Goal: Task Accomplishment & Management: Use online tool/utility

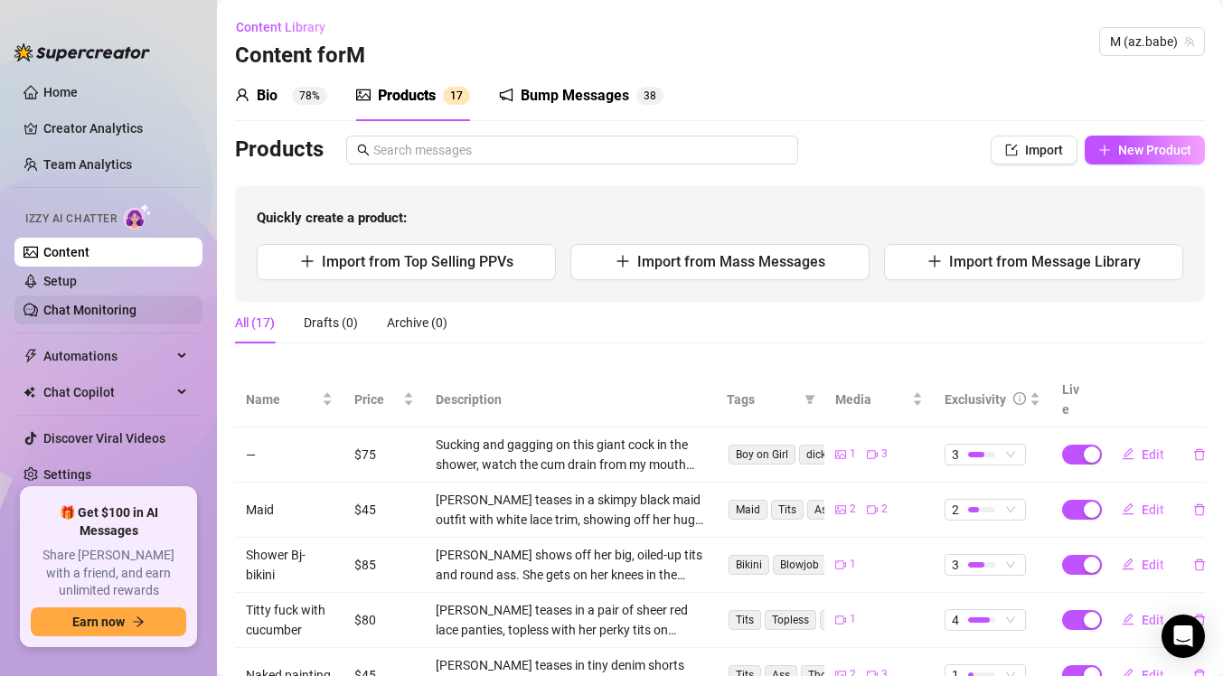
scroll to position [221, 0]
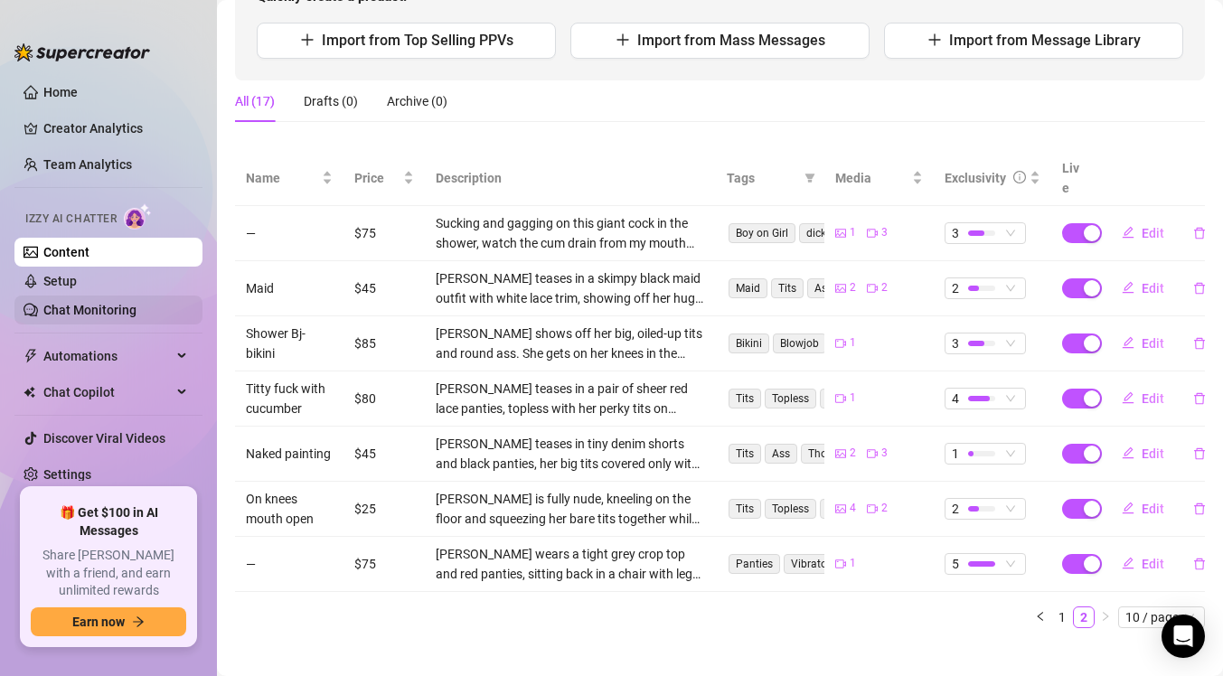
click at [122, 313] on link "Chat Monitoring" at bounding box center [89, 310] width 93 height 14
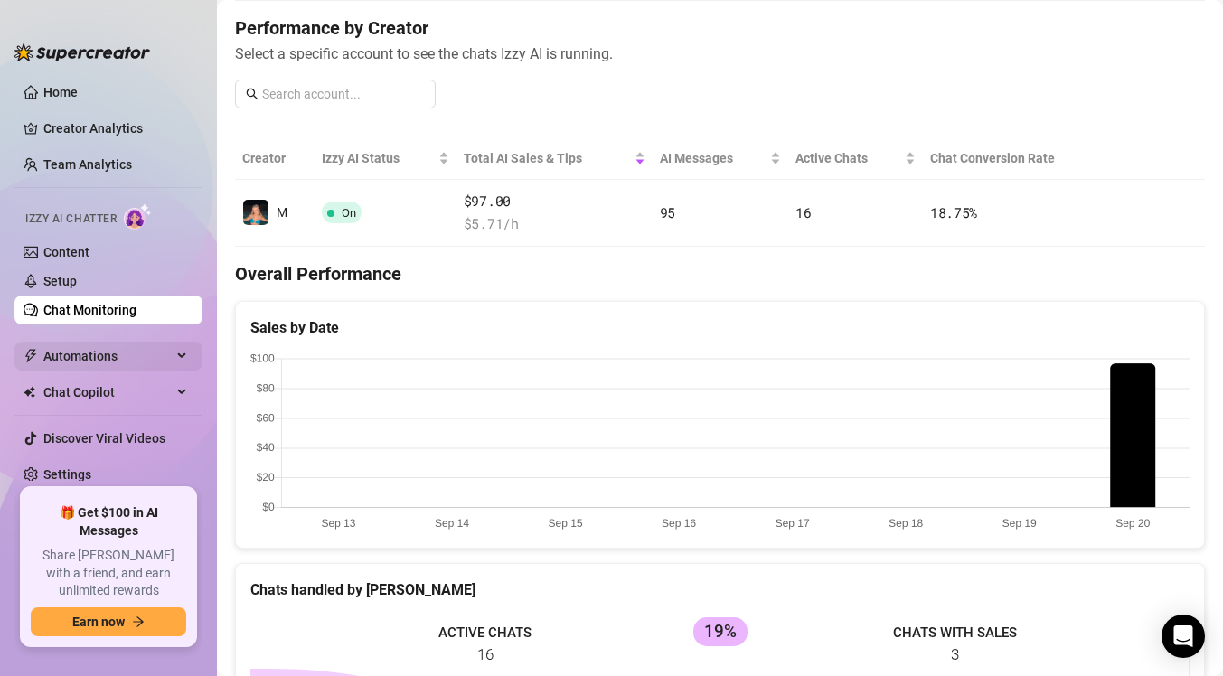
click at [126, 367] on span "Automations" at bounding box center [107, 356] width 128 height 29
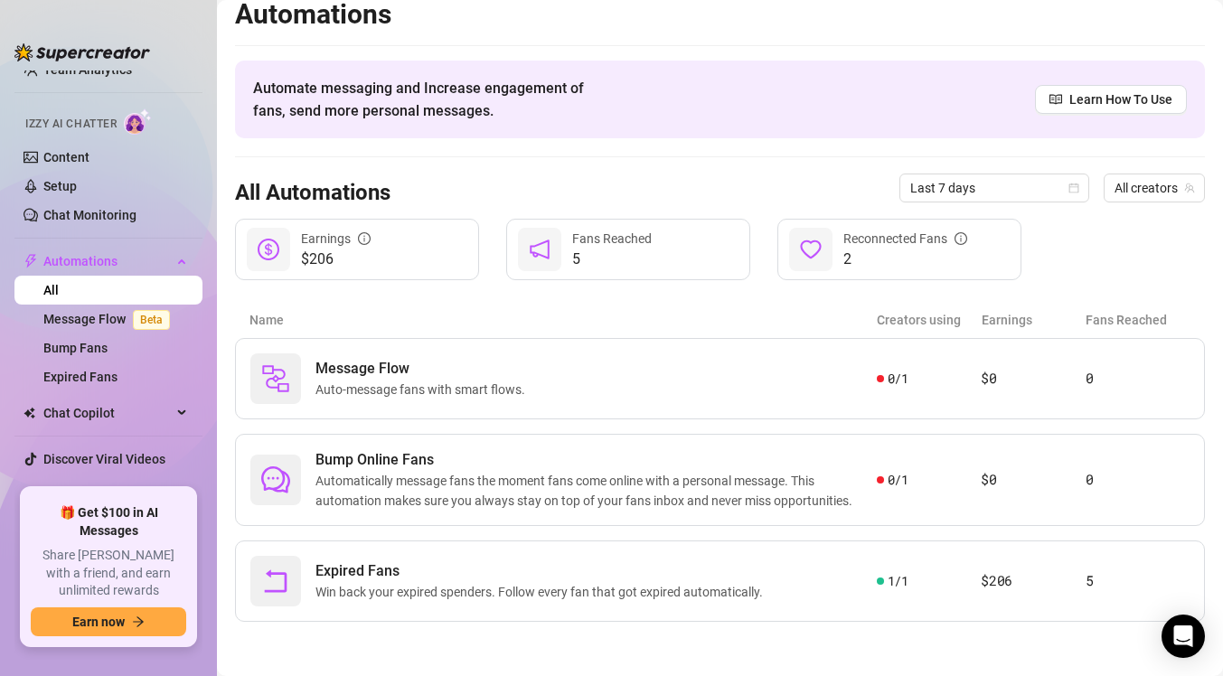
scroll to position [114, 0]
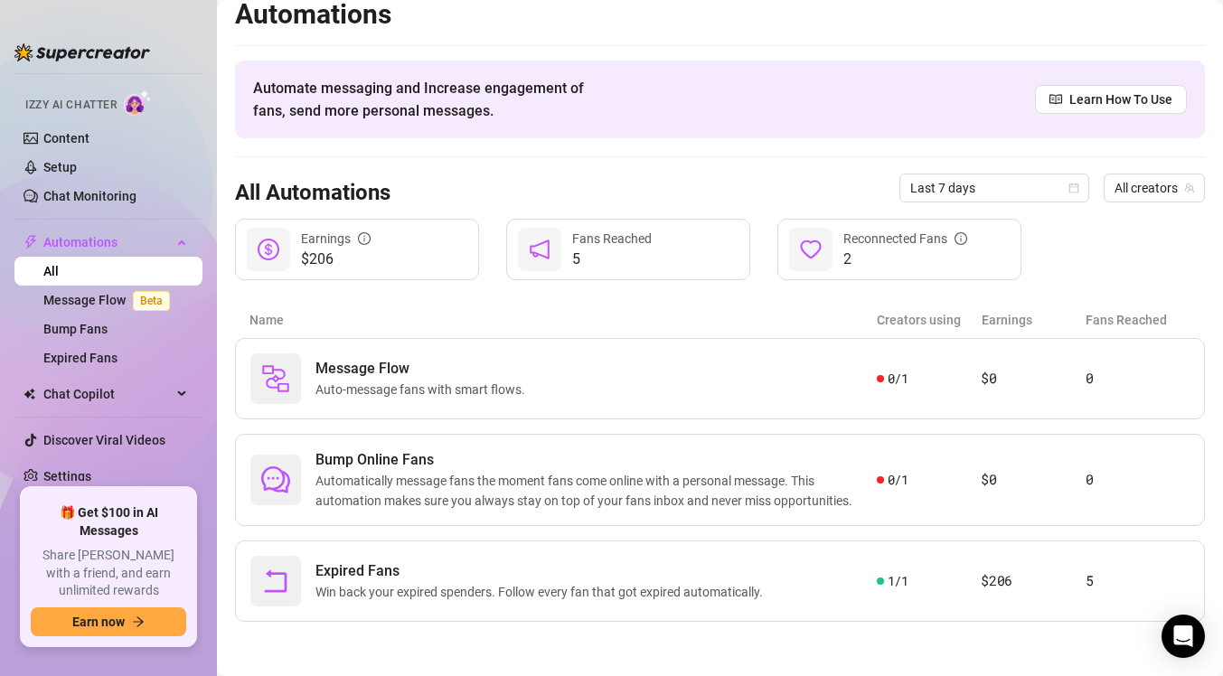
click at [589, 261] on span "5" at bounding box center [612, 260] width 80 height 22
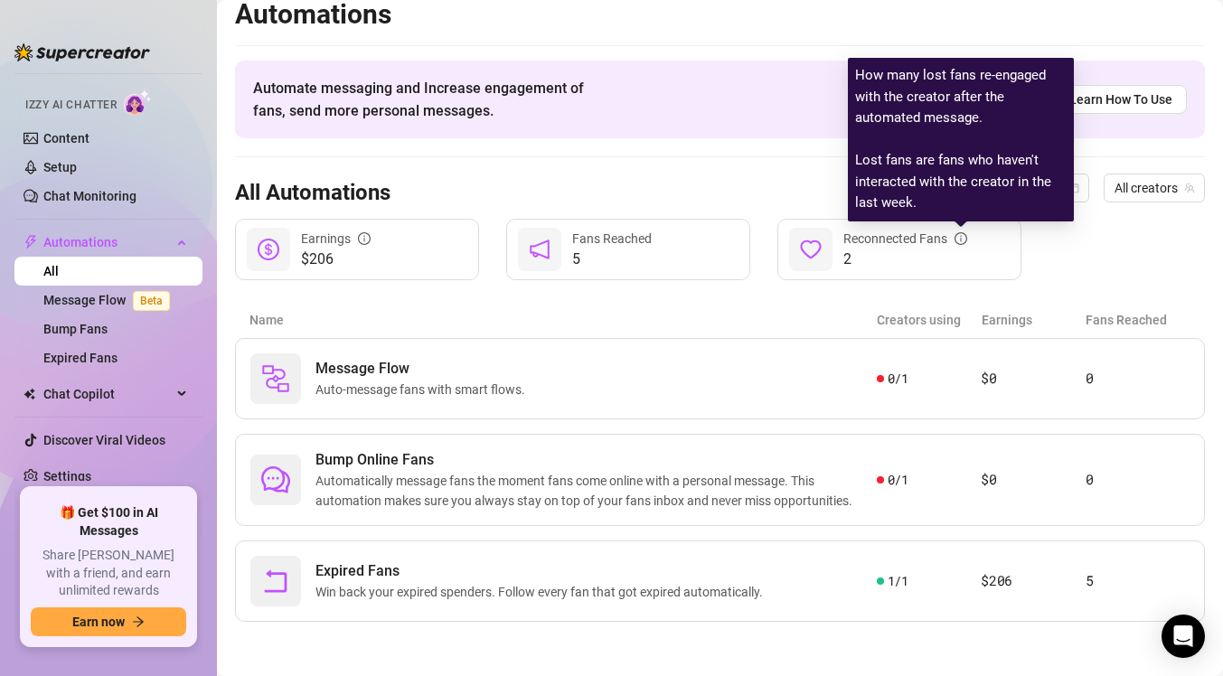
click at [957, 248] on div "Reconnected Fans" at bounding box center [905, 239] width 124 height 20
click at [959, 241] on icon "info-circle" at bounding box center [960, 238] width 13 height 13
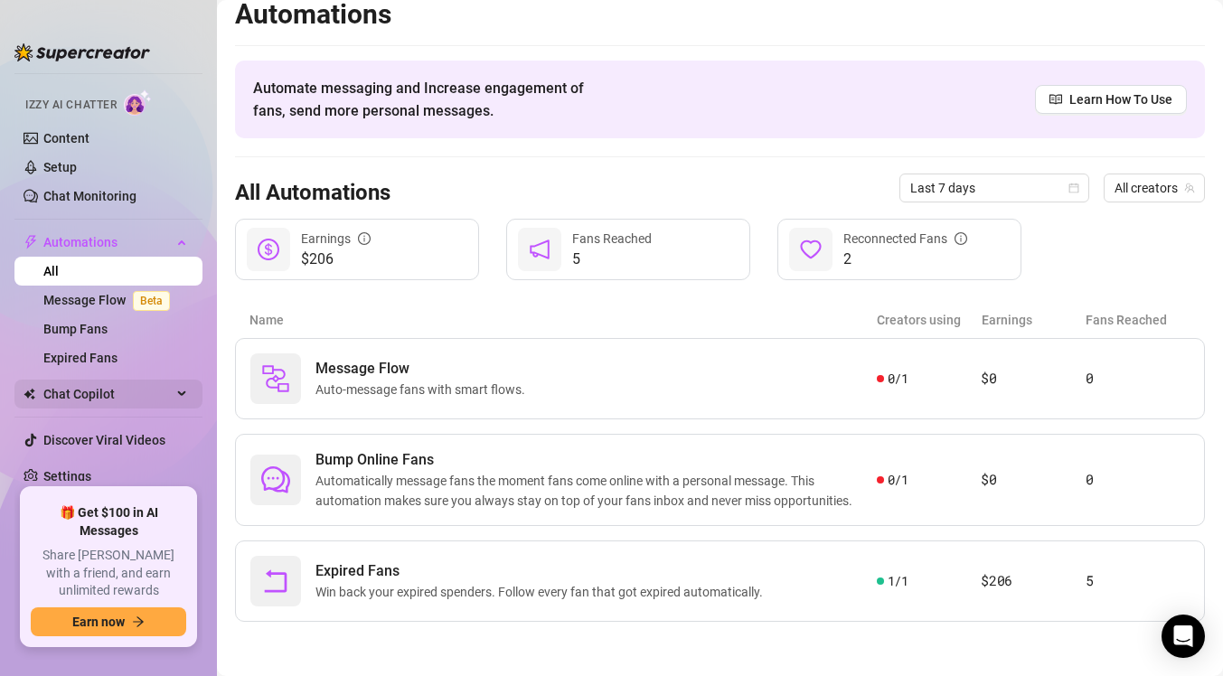
click at [113, 406] on span "Chat Copilot" at bounding box center [107, 394] width 128 height 29
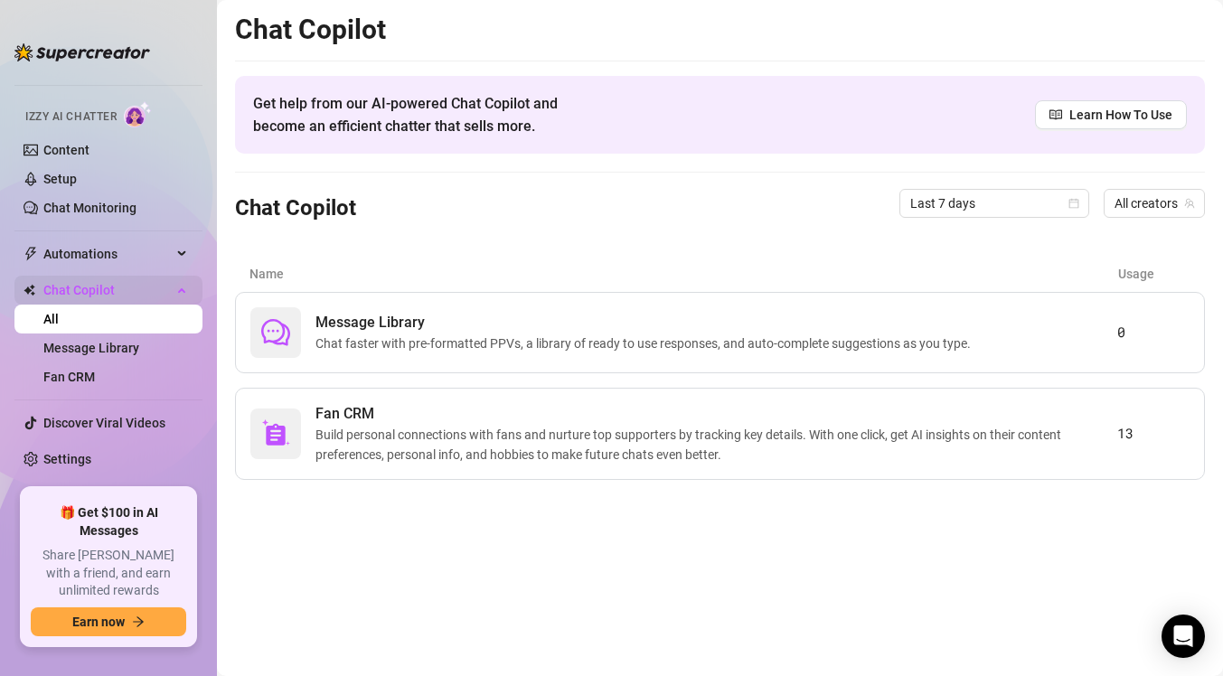
scroll to position [85, 0]
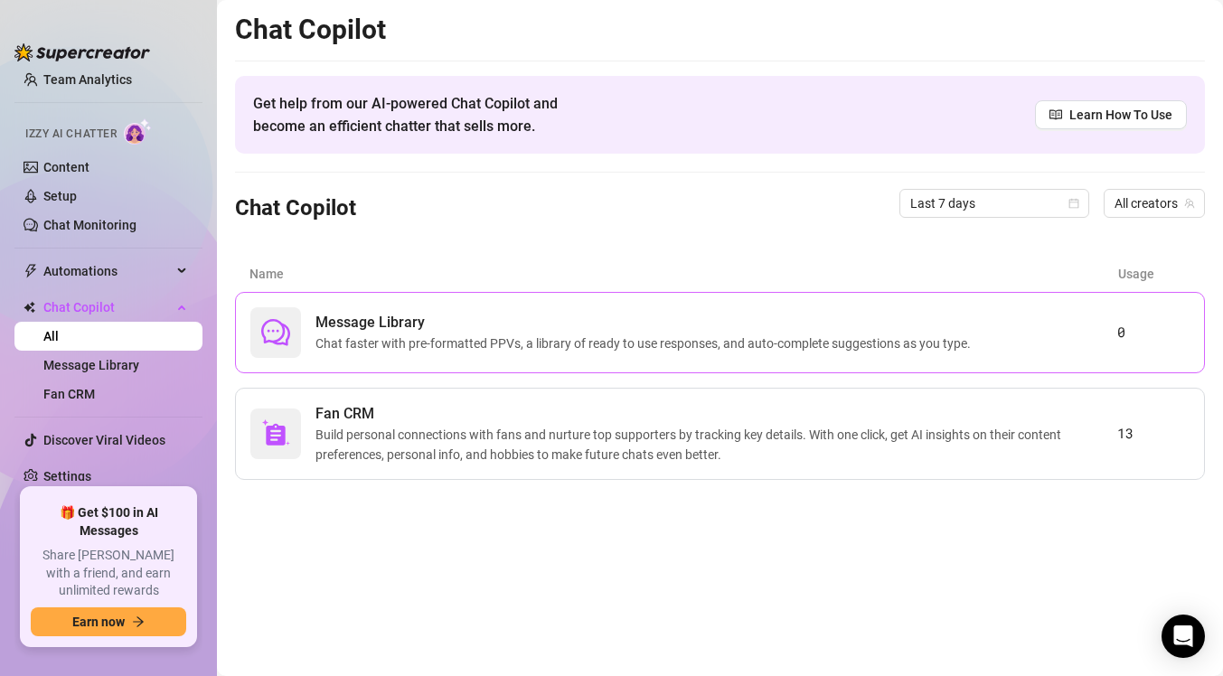
click at [782, 323] on span "Message Library" at bounding box center [646, 323] width 662 height 22
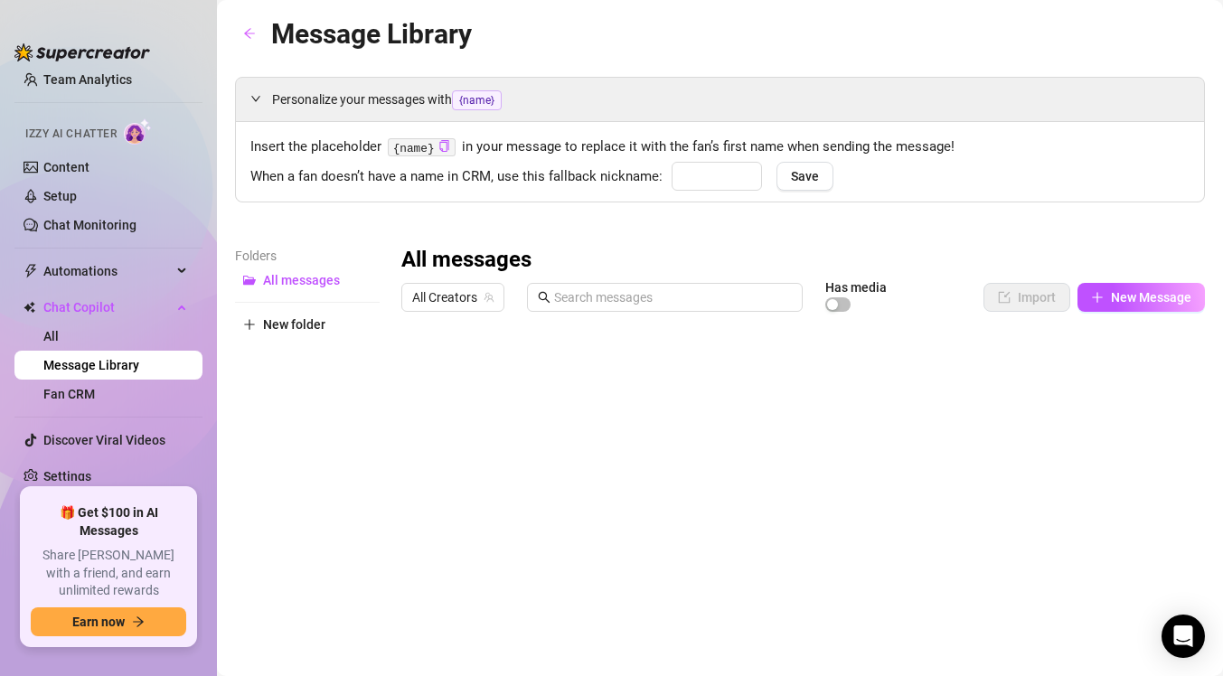
type input "babe"
click at [1175, 300] on span "New Message" at bounding box center [1151, 297] width 80 height 14
type textarea "Type your message here..."
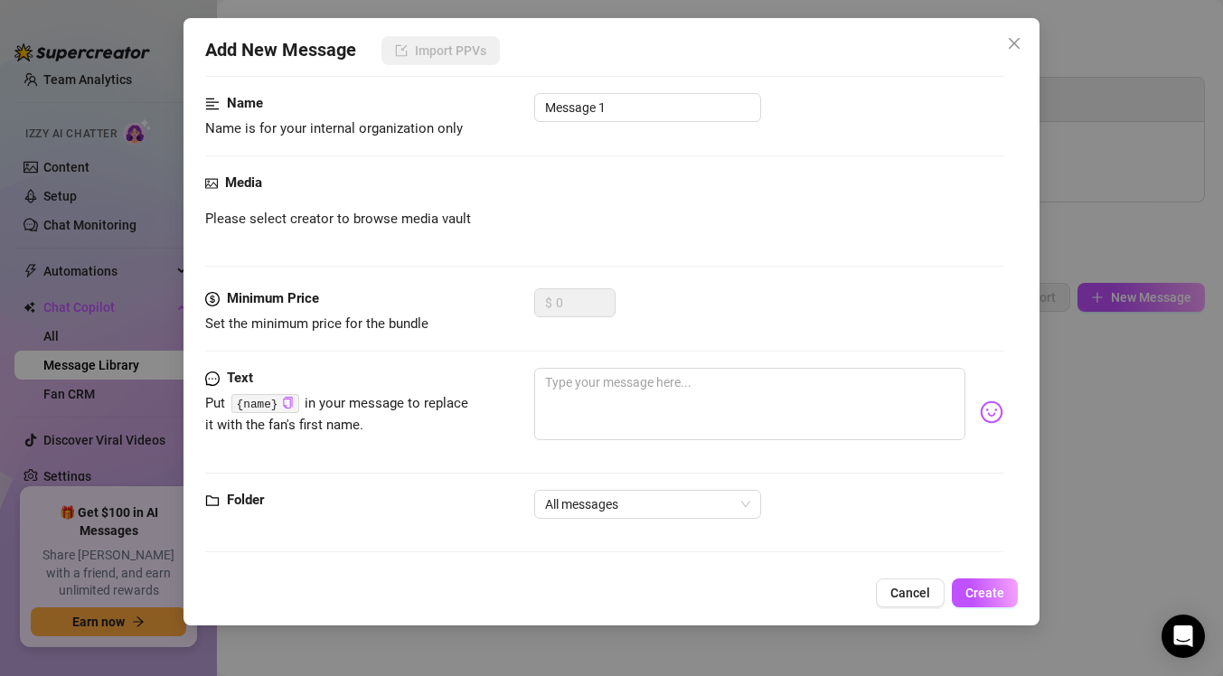
scroll to position [103, 0]
click at [930, 598] on span "Cancel" at bounding box center [910, 593] width 40 height 14
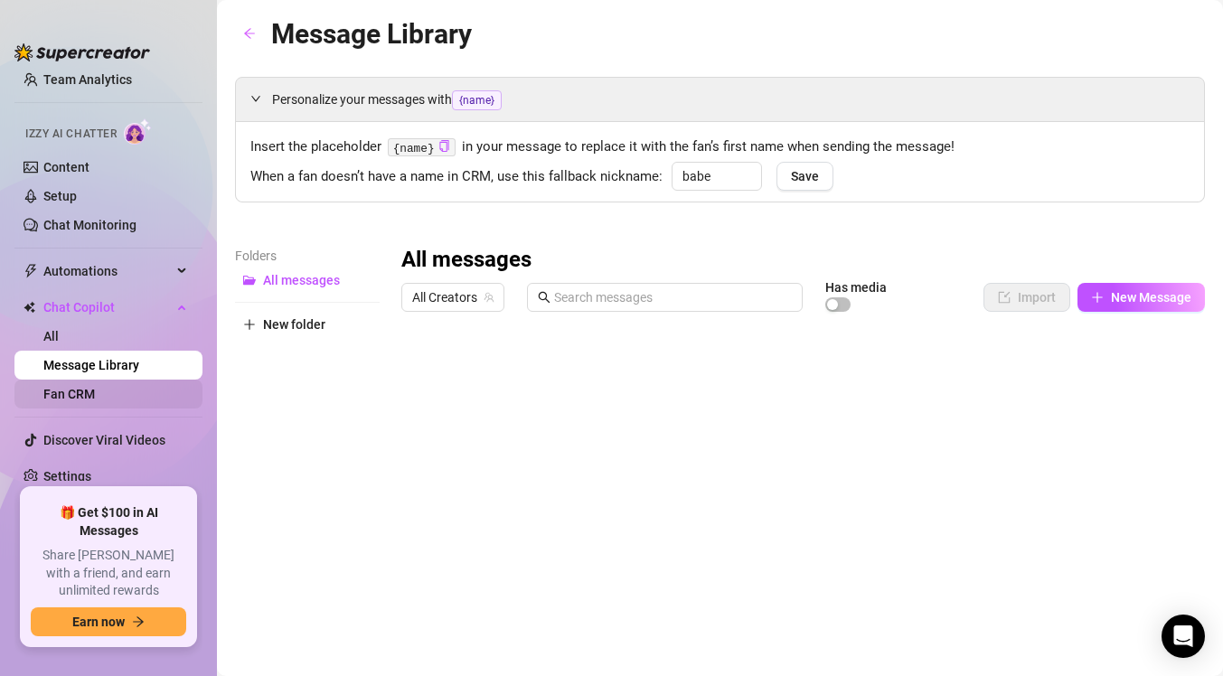
click at [79, 397] on link "Fan CRM" at bounding box center [69, 394] width 52 height 14
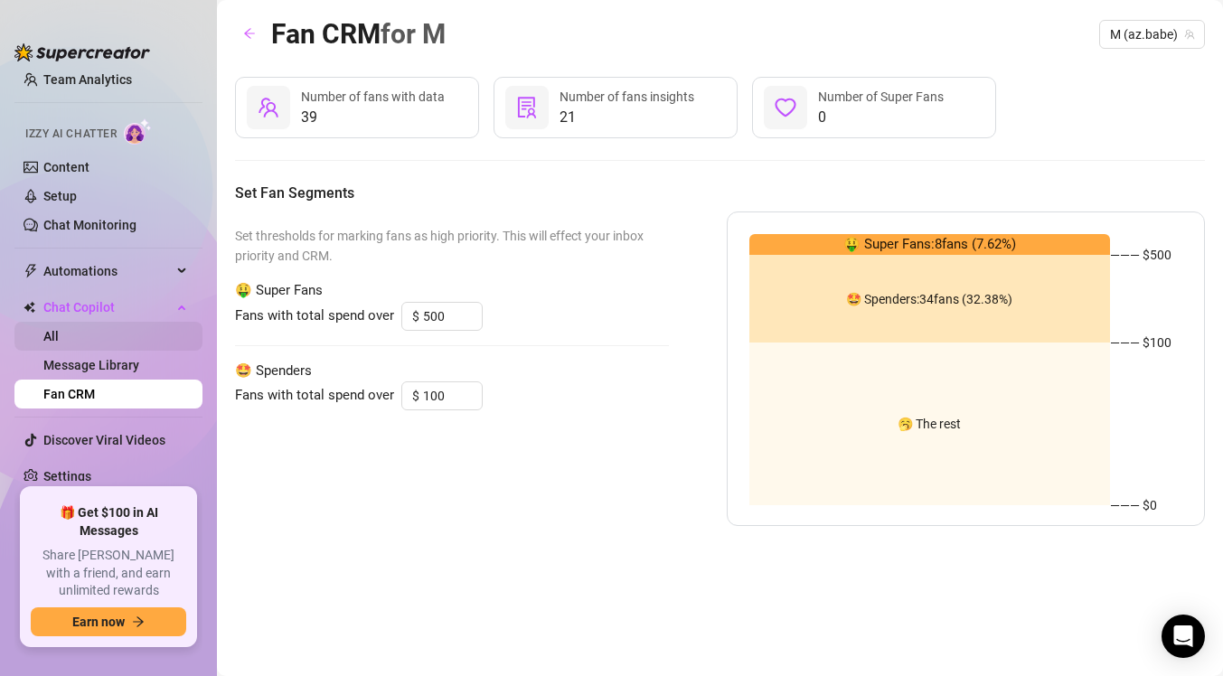
click at [59, 340] on link "All" at bounding box center [50, 336] width 15 height 14
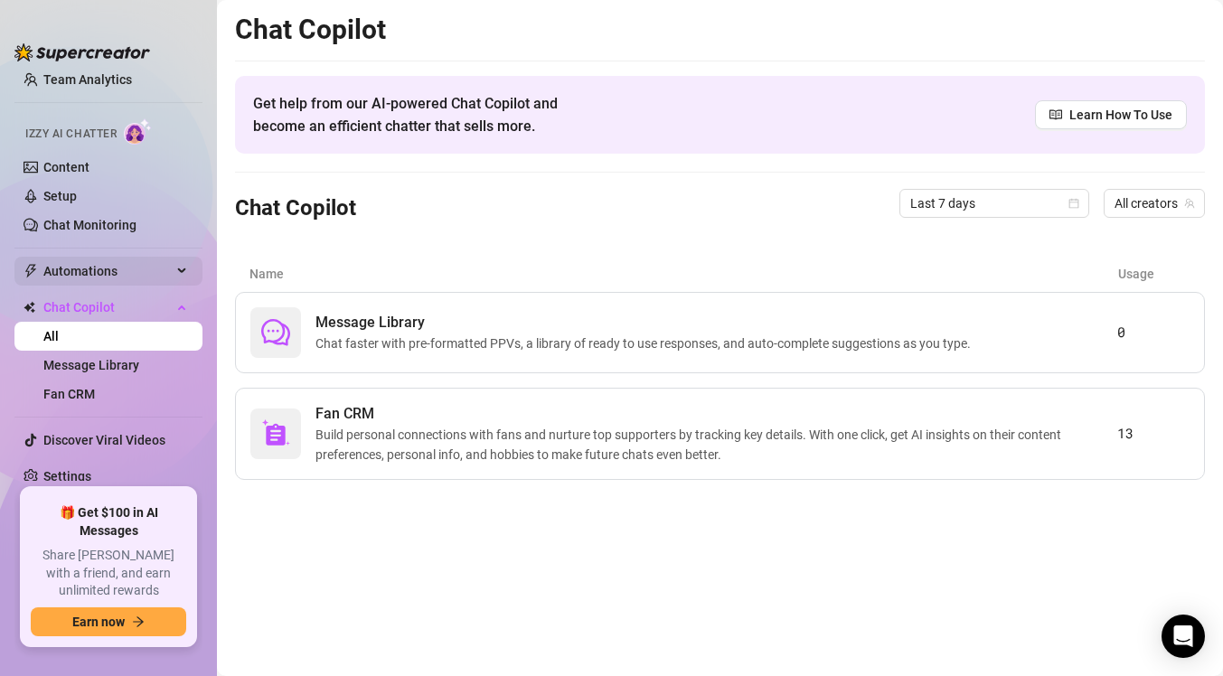
click at [172, 268] on div "Automations" at bounding box center [108, 271] width 188 height 29
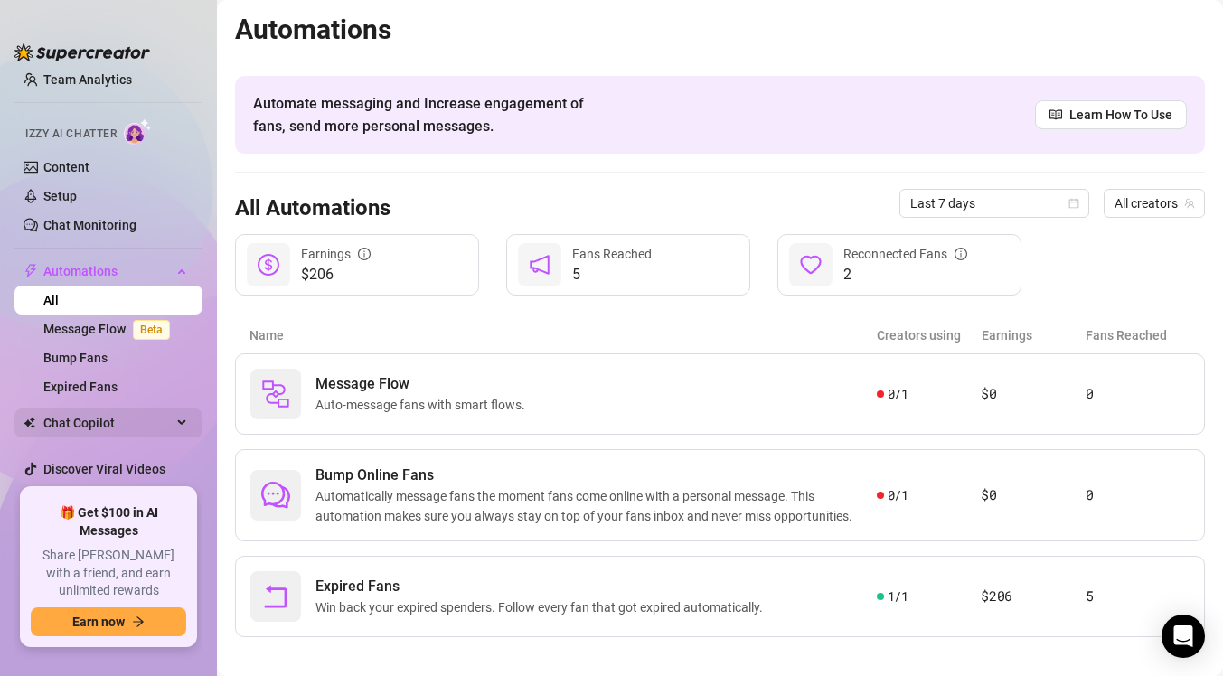
click at [144, 428] on span "Chat Copilot" at bounding box center [107, 422] width 128 height 29
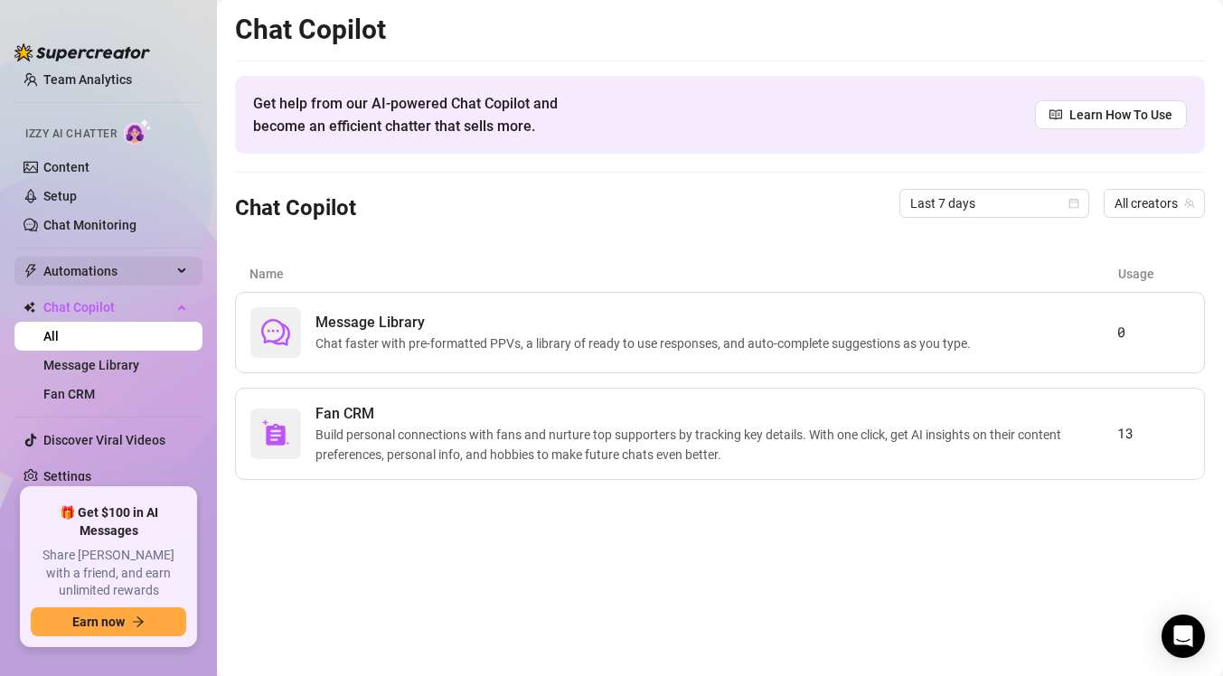
click at [178, 262] on div "Automations" at bounding box center [108, 271] width 188 height 29
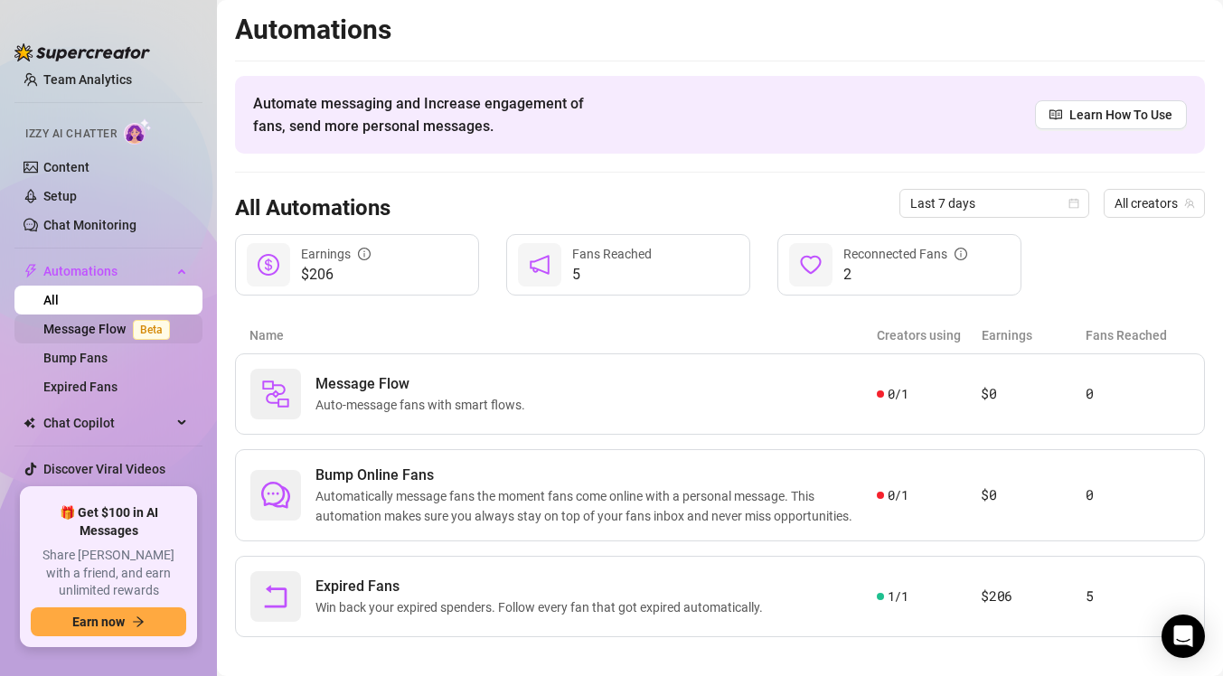
click at [135, 331] on span "Beta" at bounding box center [151, 330] width 37 height 20
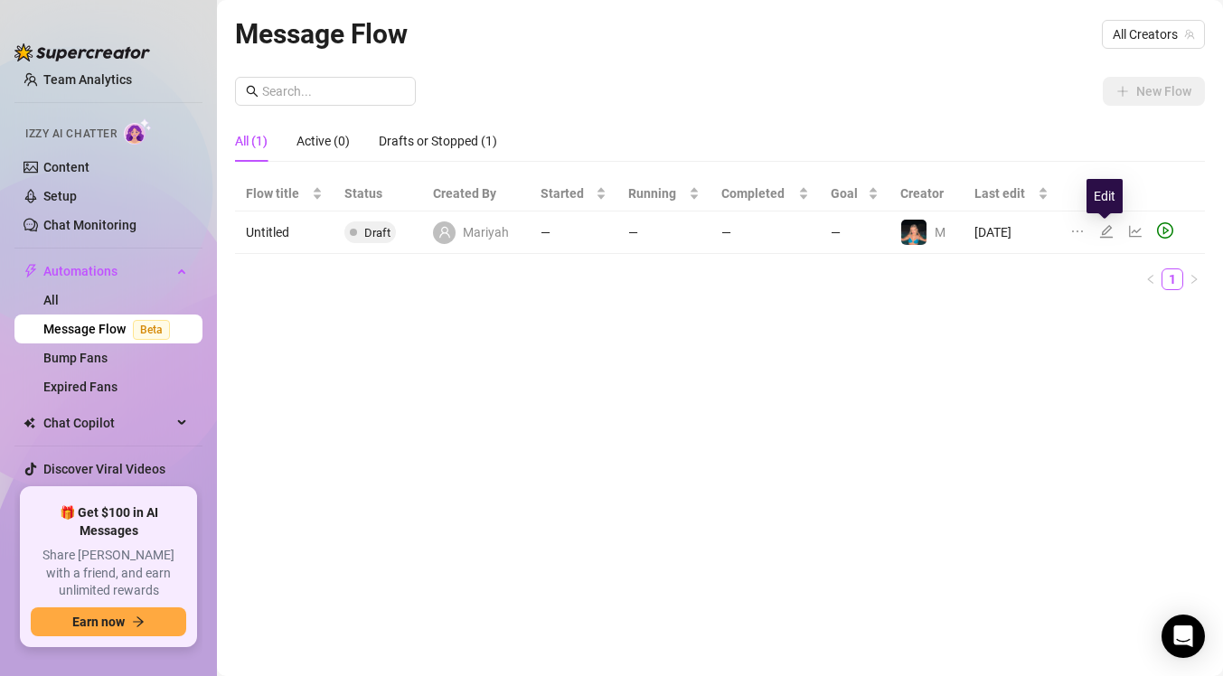
click at [1108, 234] on icon "edit" at bounding box center [1106, 231] width 14 height 14
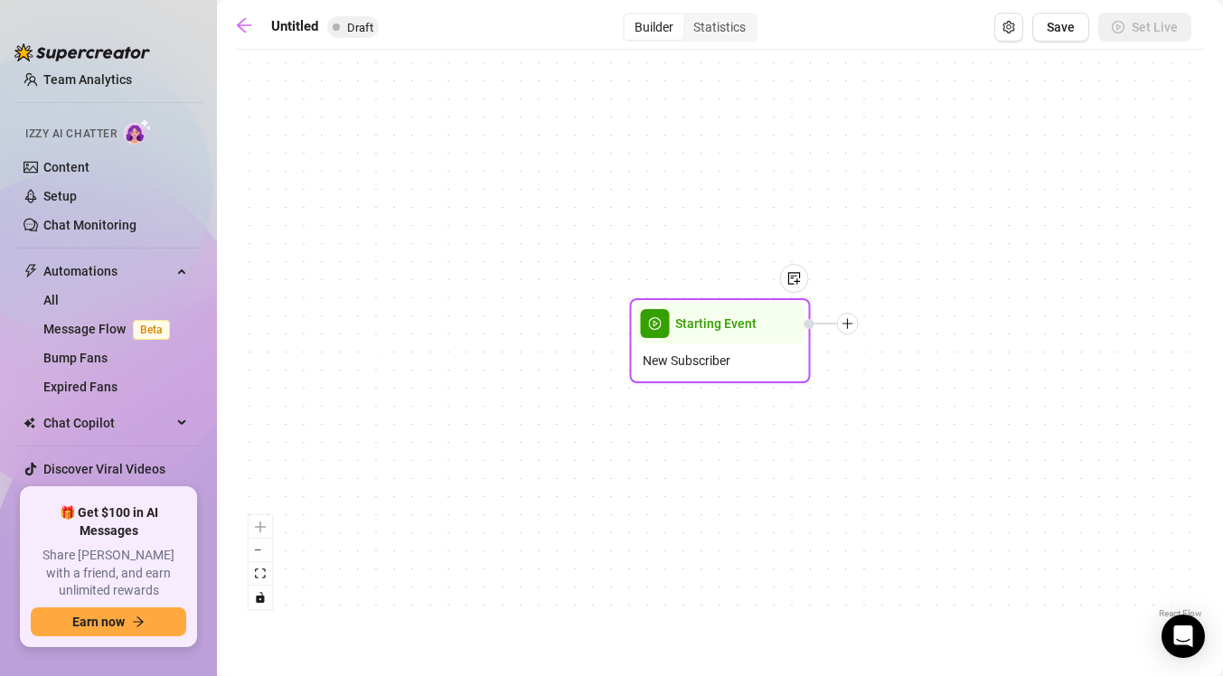
click at [780, 334] on div at bounding box center [785, 292] width 47 height 92
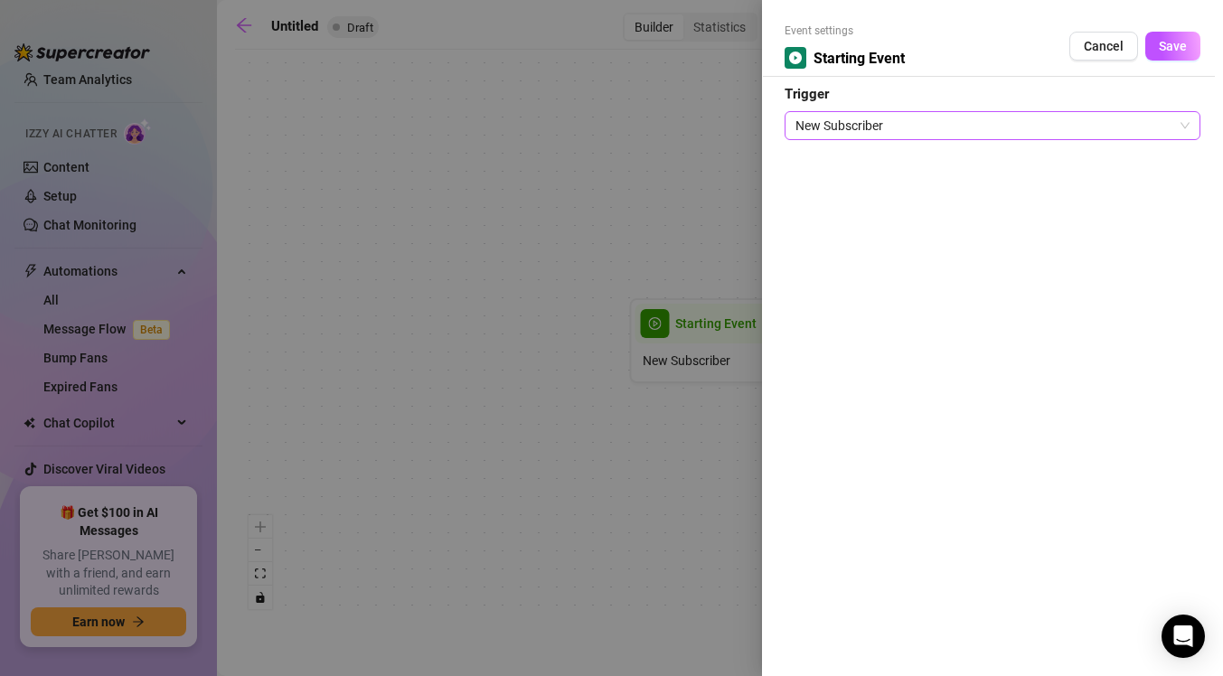
click at [974, 131] on span "New Subscriber" at bounding box center [992, 125] width 394 height 27
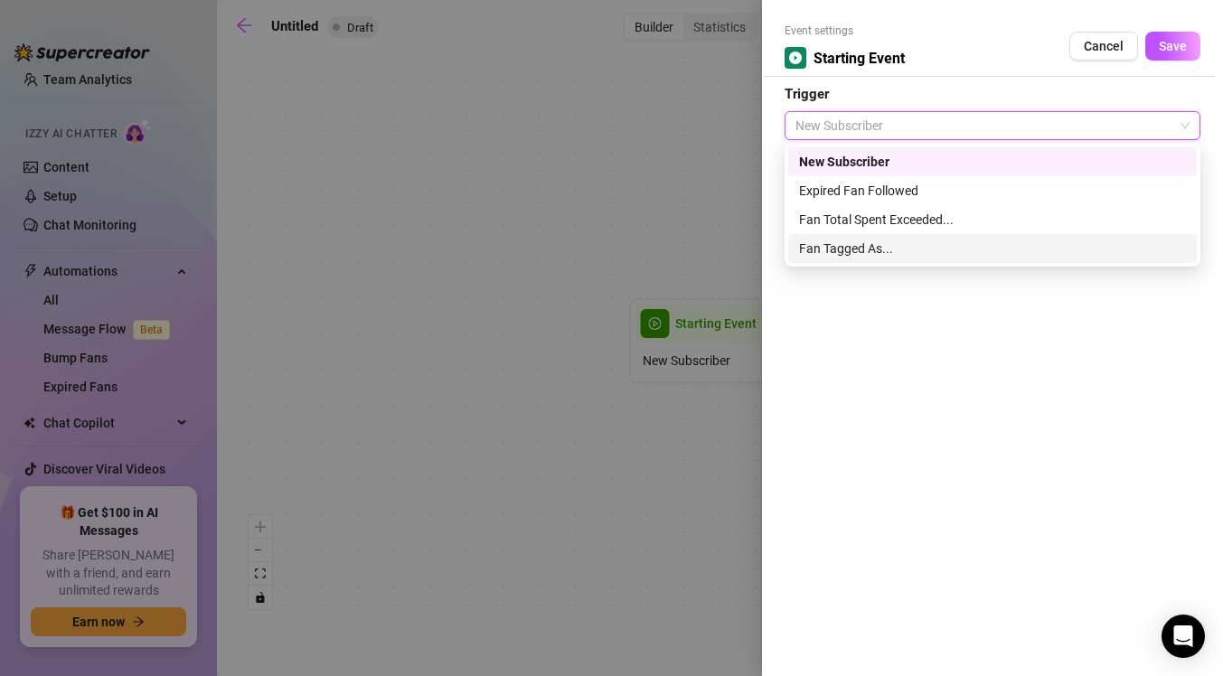
click at [931, 249] on div "Fan Tagged As..." at bounding box center [992, 249] width 387 height 20
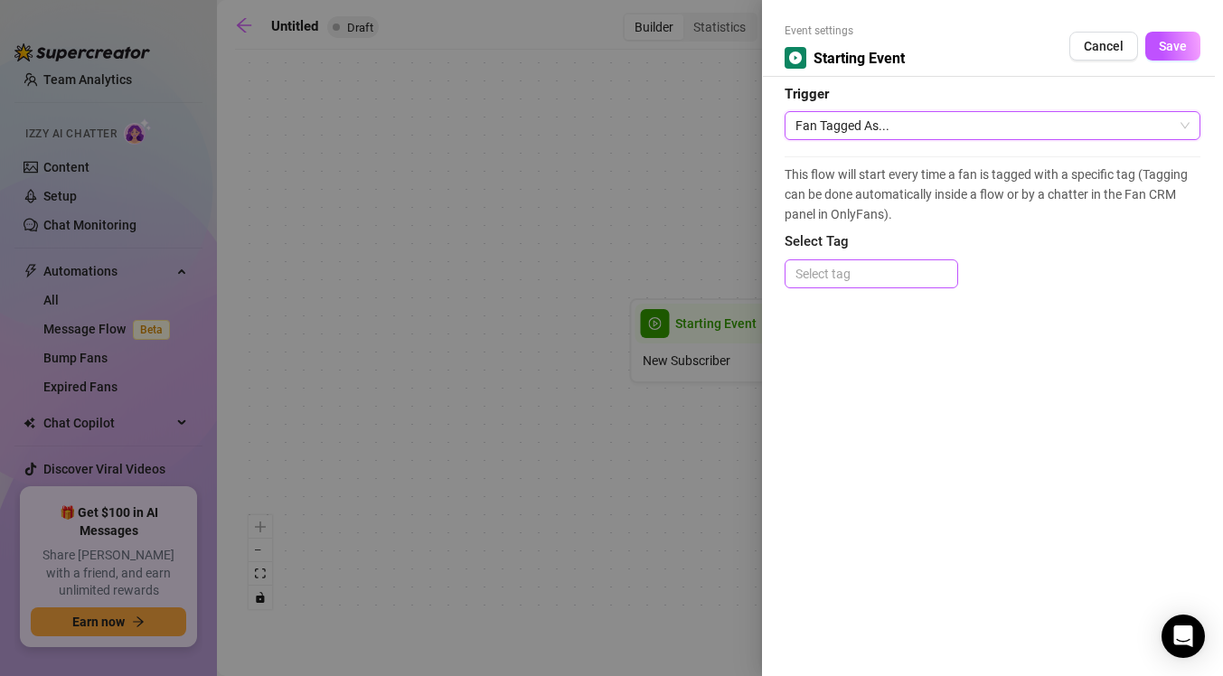
click at [894, 274] on div at bounding box center [871, 273] width 166 height 25
click at [884, 326] on icon at bounding box center [870, 326] width 35 height 17
click at [1012, 119] on span "Fan Tagged As..." at bounding box center [992, 125] width 394 height 27
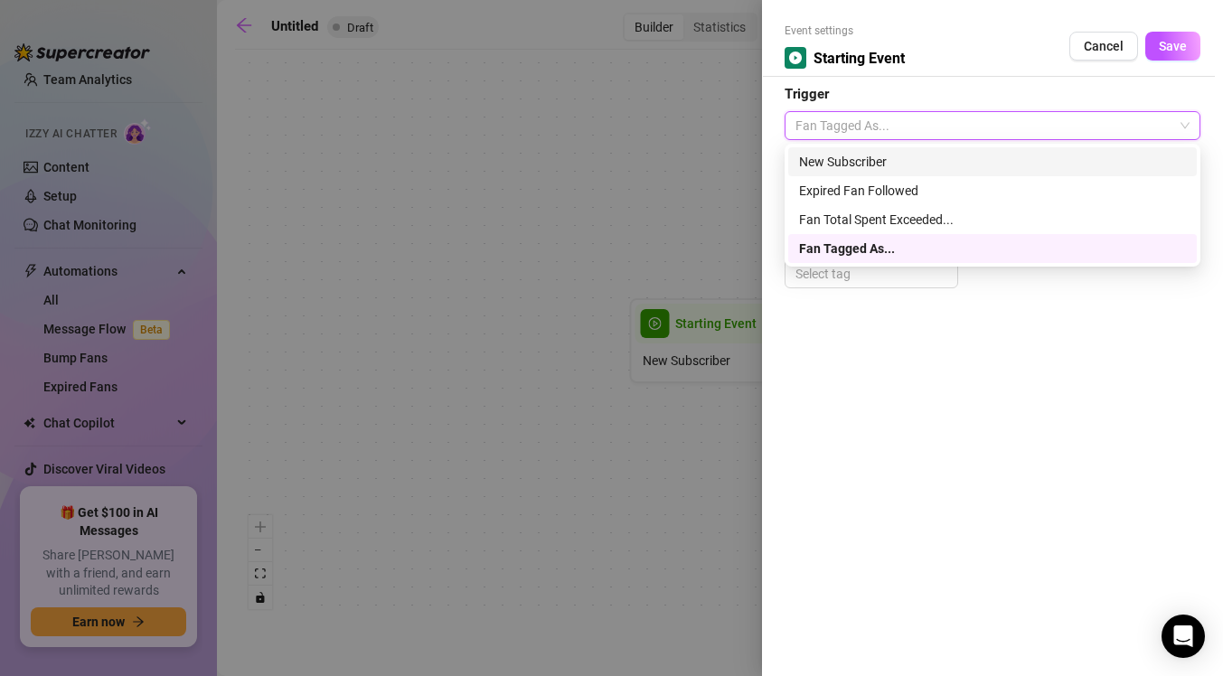
click at [979, 166] on div "New Subscriber" at bounding box center [992, 162] width 387 height 20
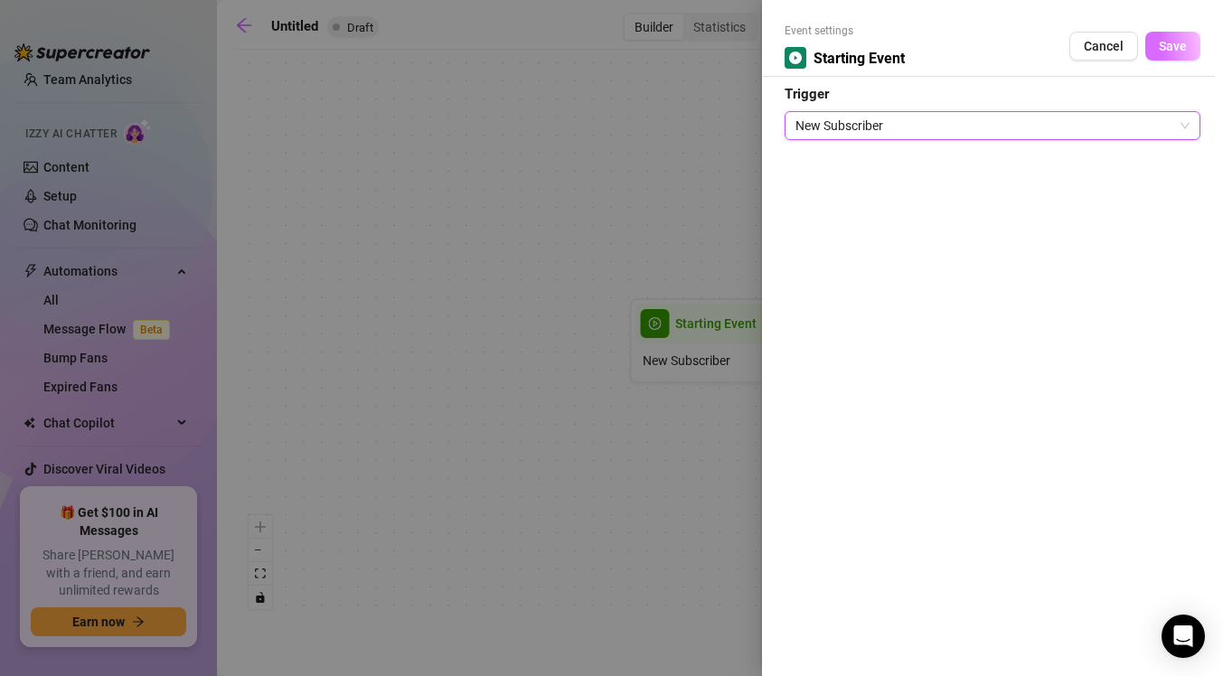
click at [1174, 50] on span "Save" at bounding box center [1173, 46] width 28 height 14
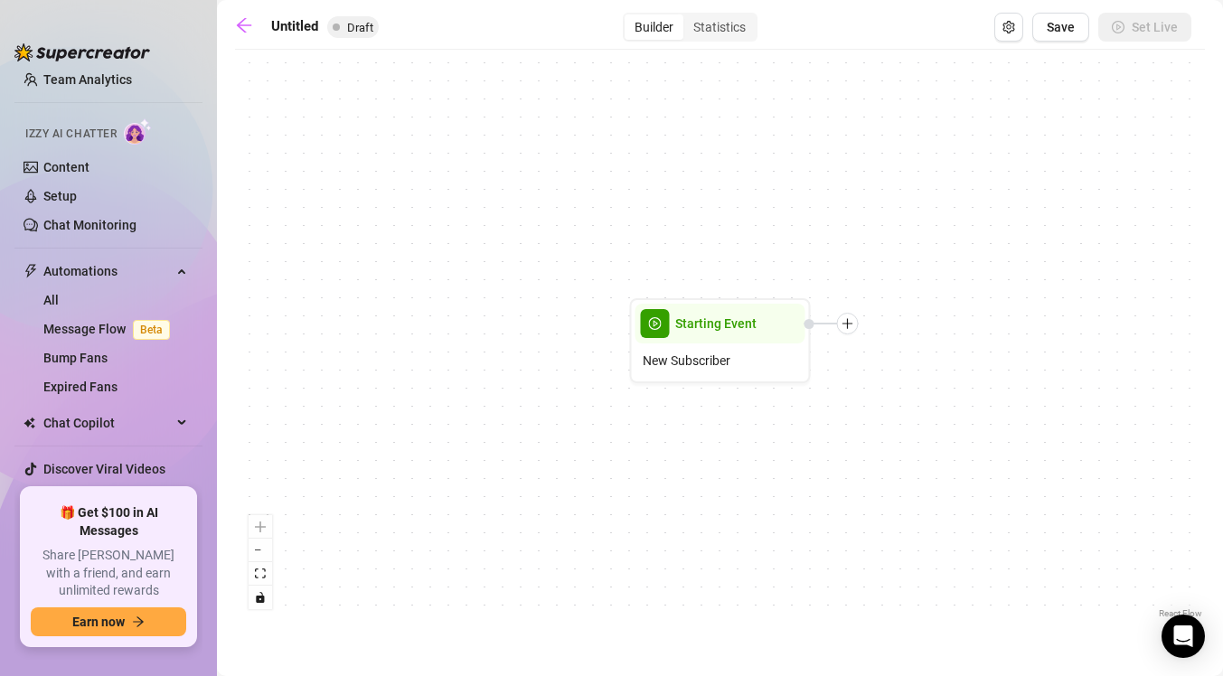
click at [856, 334] on div "Starting Event New Subscriber" at bounding box center [720, 341] width 970 height 564
click at [851, 324] on icon "plus" at bounding box center [847, 323] width 13 height 13
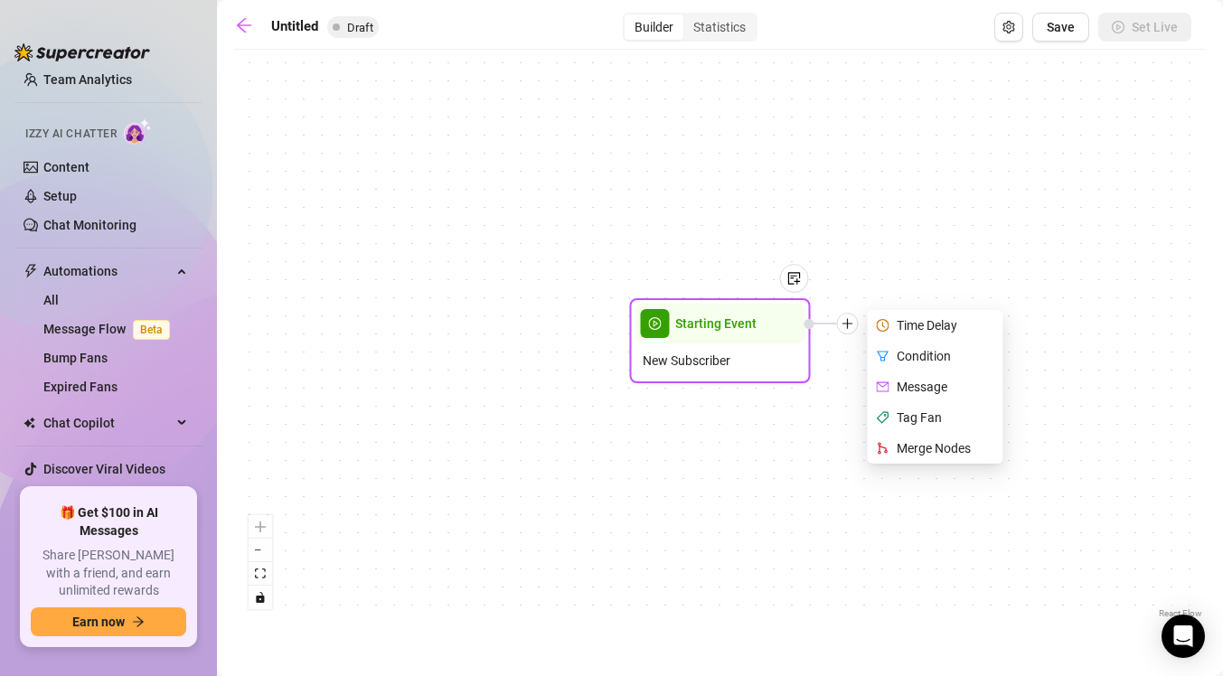
click at [924, 329] on div "Time Delay" at bounding box center [937, 325] width 132 height 31
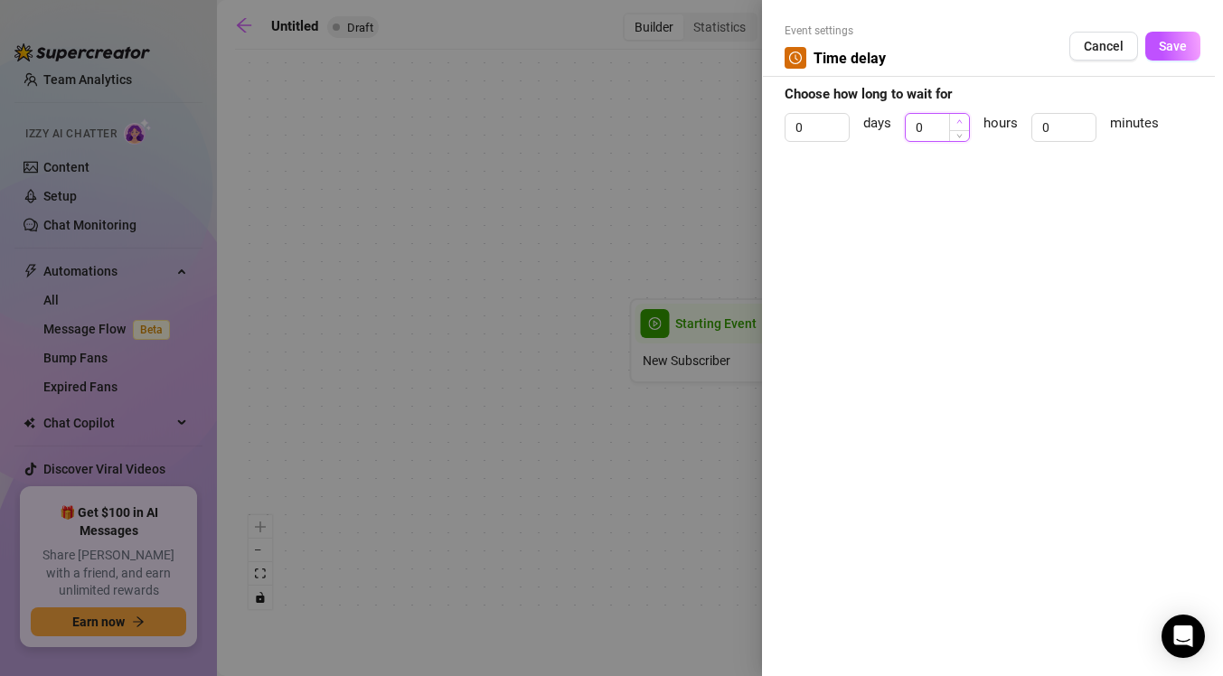
type input "1"
click at [960, 120] on icon "up" at bounding box center [959, 121] width 6 height 6
click at [1179, 50] on span "Save" at bounding box center [1173, 46] width 28 height 14
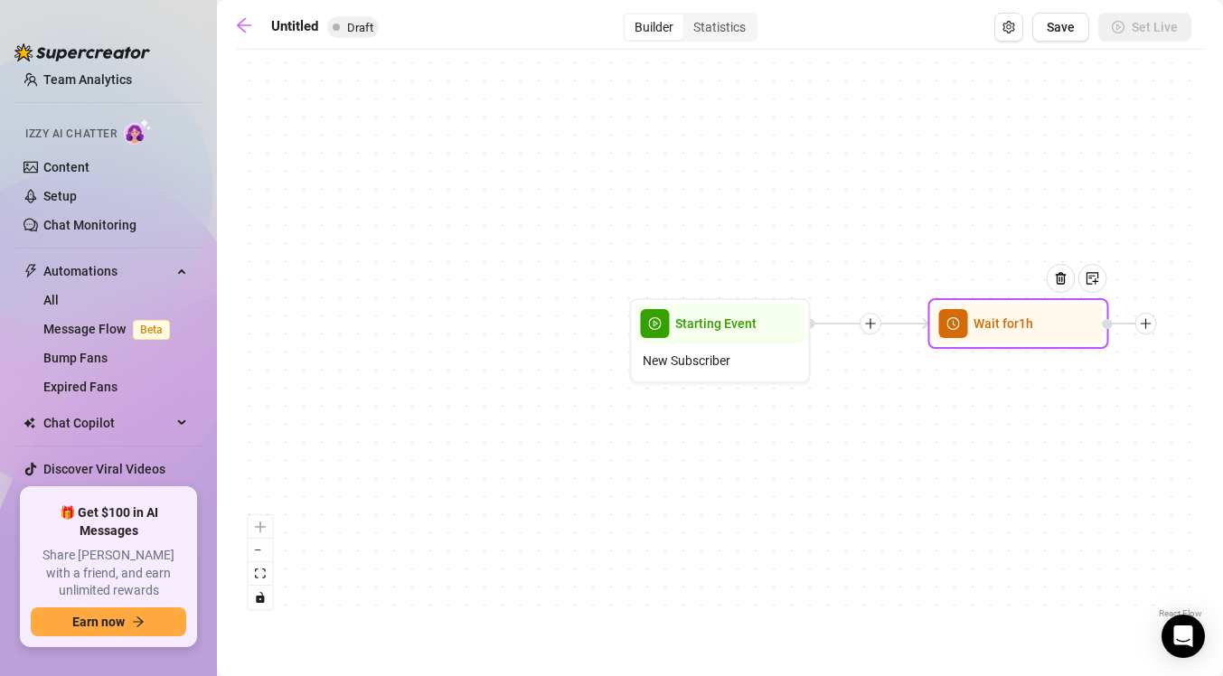
click at [1057, 329] on div at bounding box center [1067, 292] width 79 height 92
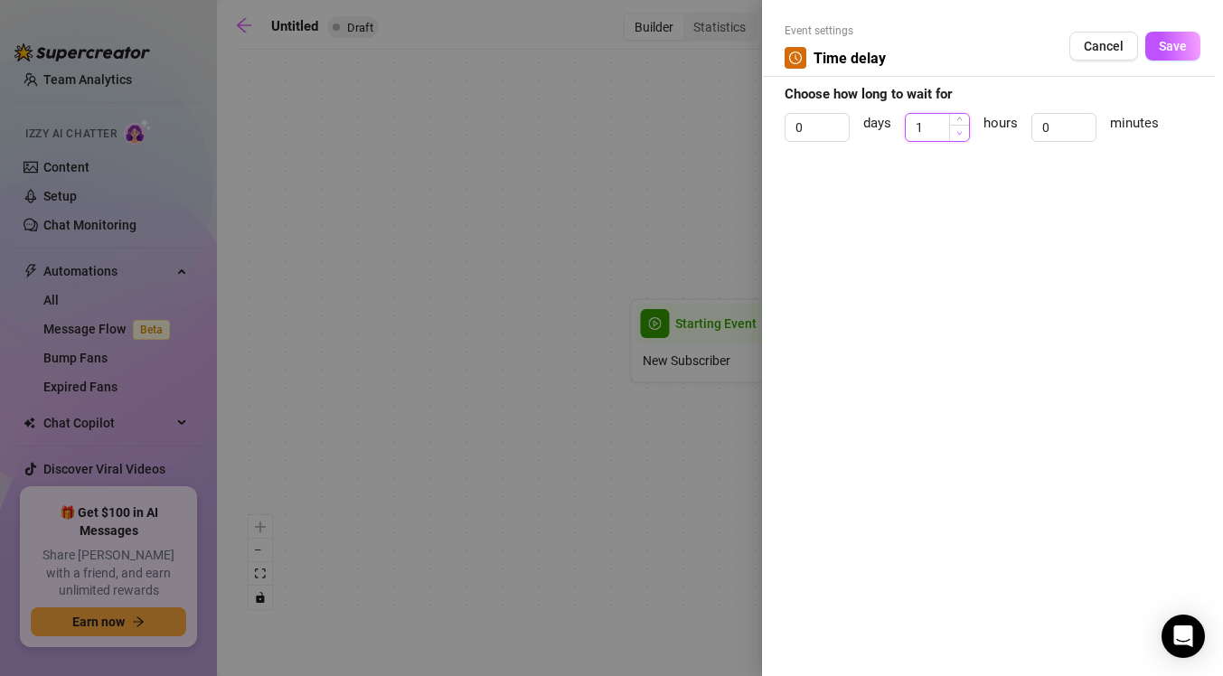
type input "0"
click at [964, 137] on span "Decrease Value" at bounding box center [959, 133] width 20 height 16
click at [1063, 128] on input "0" at bounding box center [1063, 127] width 63 height 27
type input "0"
type input "10"
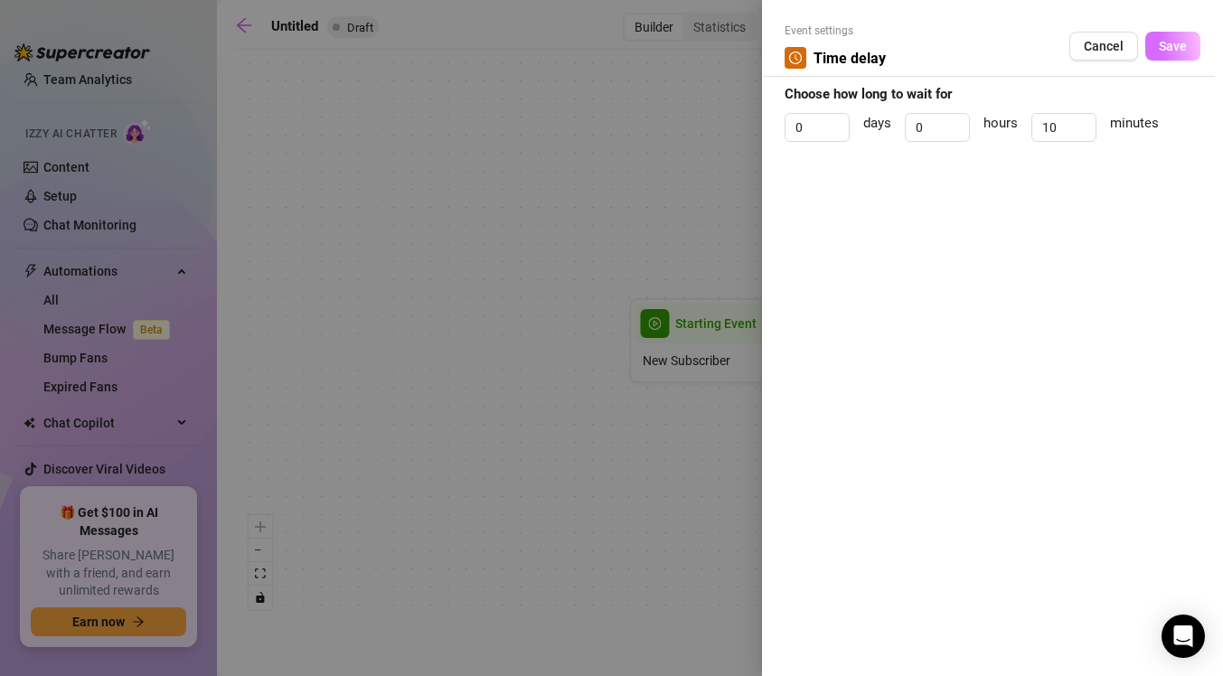
click at [1176, 46] on span "Save" at bounding box center [1173, 46] width 28 height 14
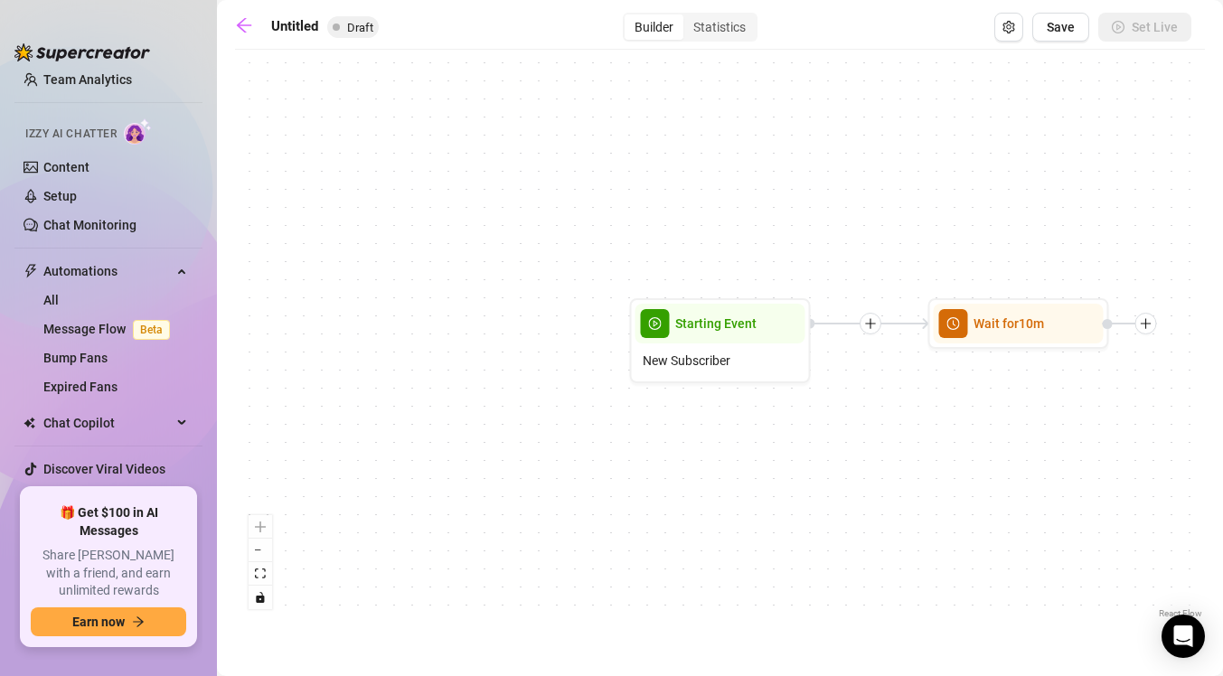
click at [1149, 335] on div "Wait for 10m Starting Event New Subscriber" at bounding box center [720, 341] width 970 height 564
click at [1151, 333] on div at bounding box center [1130, 324] width 54 height 22
click at [1148, 326] on icon "plus" at bounding box center [1146, 323] width 13 height 13
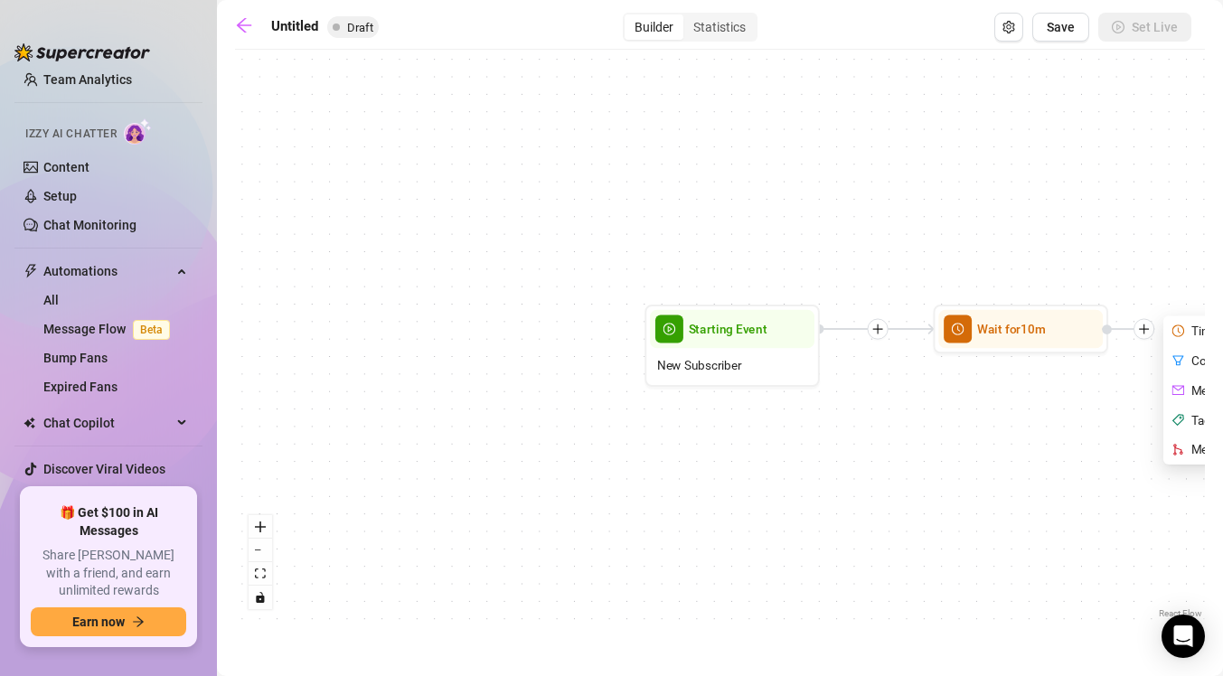
click at [1160, 327] on div "Wait for 10m Time Delay Condition Message Tag Fan Merge Nodes Starting Event Ne…" at bounding box center [720, 341] width 970 height 564
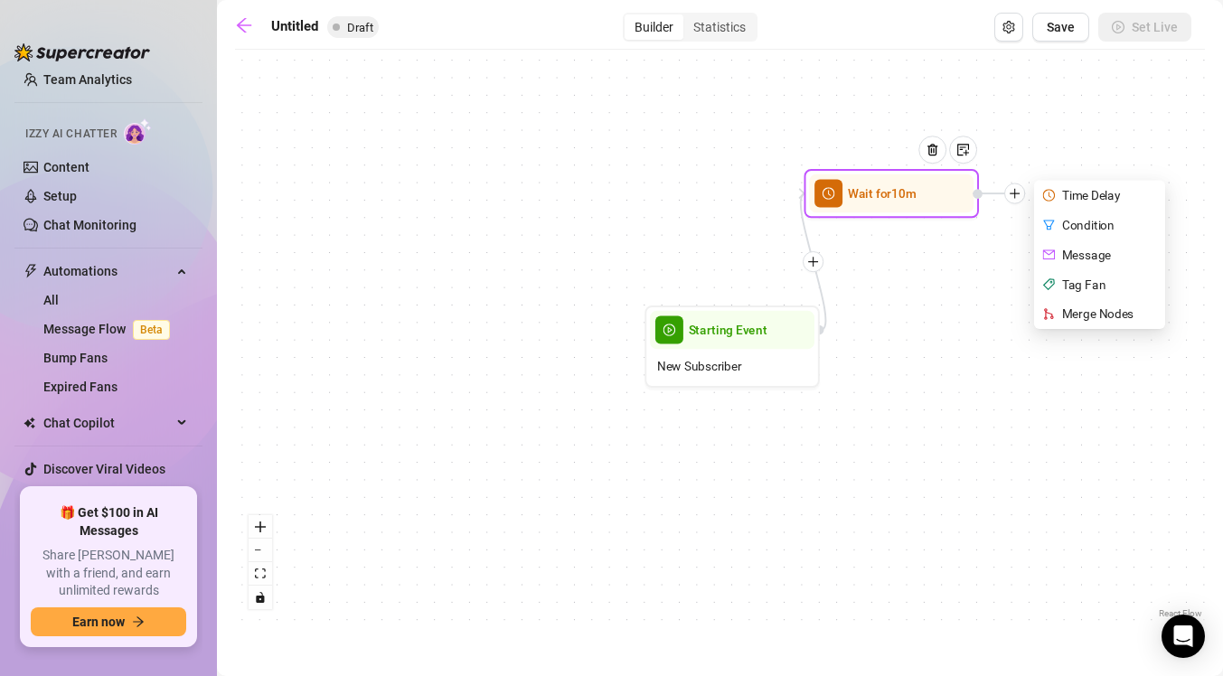
drag, startPoint x: 1065, startPoint y: 333, endPoint x: 936, endPoint y: 199, distance: 186.6
click at [936, 199] on div at bounding box center [939, 162] width 76 height 89
click at [1104, 227] on div "Condition" at bounding box center [1100, 225] width 127 height 30
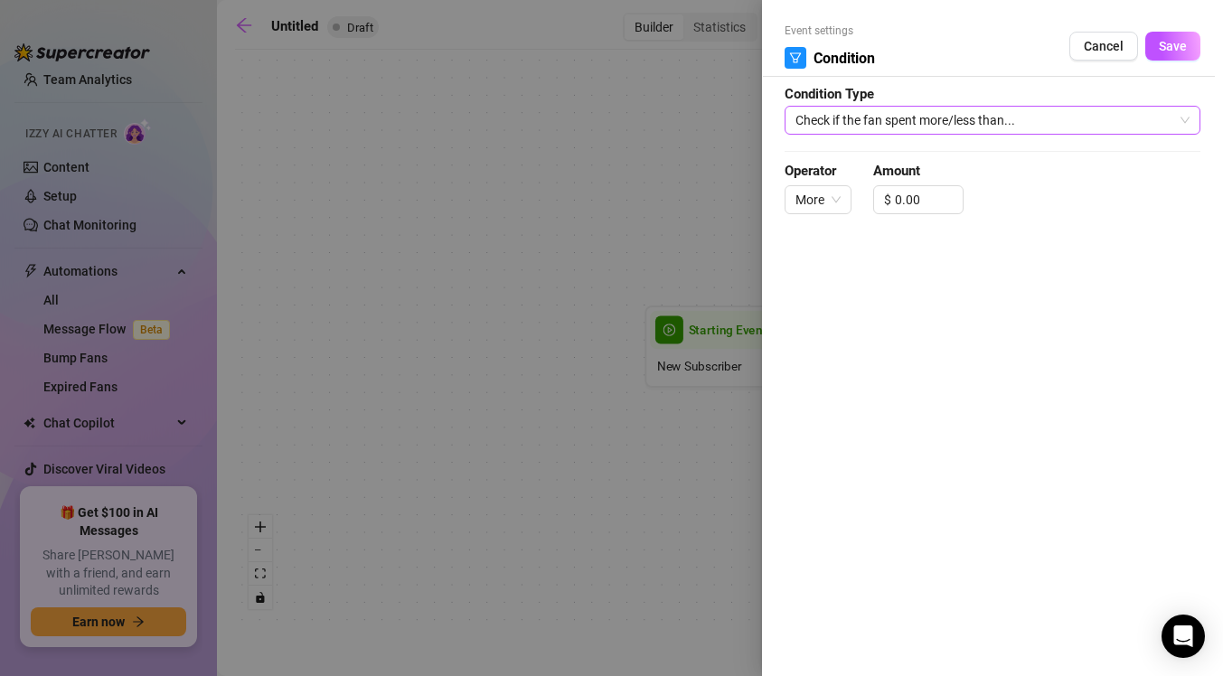
click at [915, 125] on span "Check if the fan spent more/less than..." at bounding box center [992, 120] width 394 height 27
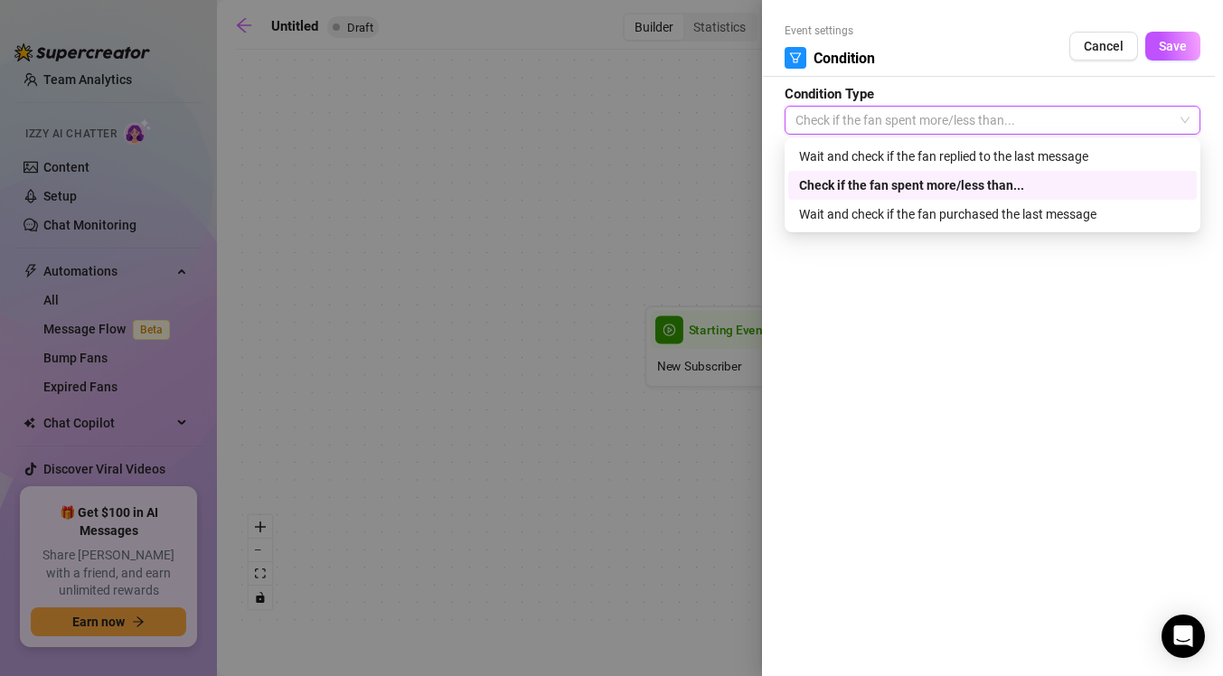
click at [938, 183] on div "Check if the fan spent more/less than..." at bounding box center [992, 185] width 387 height 20
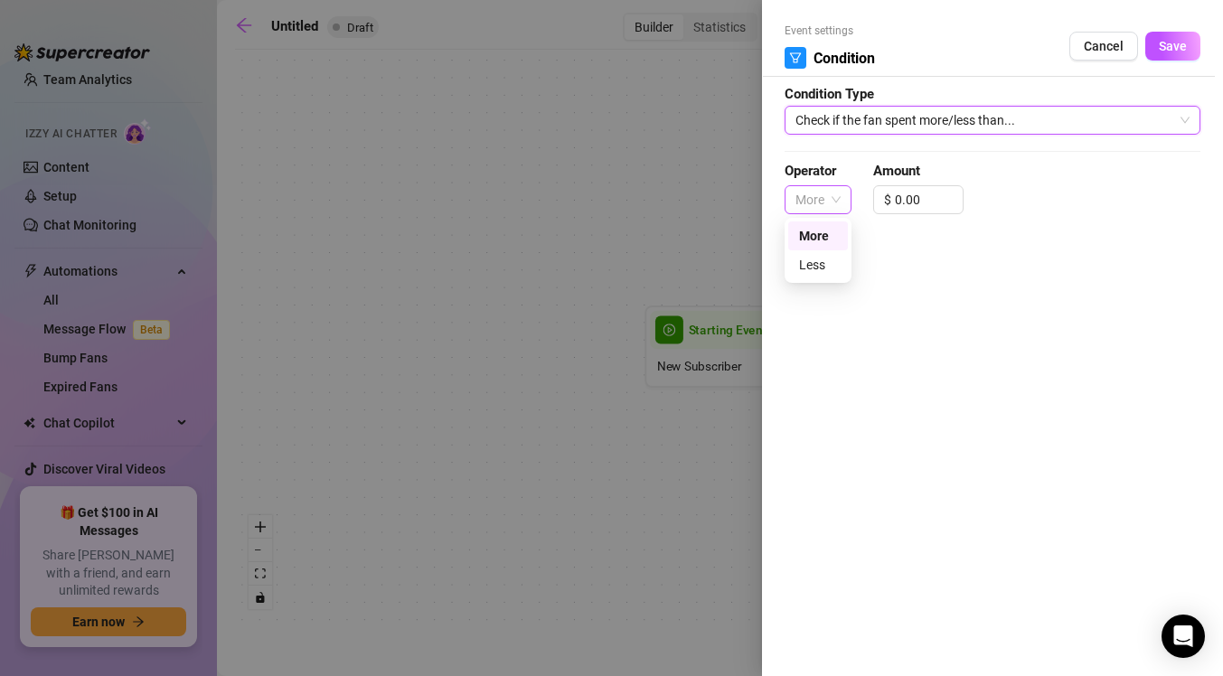
click at [837, 205] on span "More" at bounding box center [817, 199] width 45 height 27
click at [824, 262] on div "Less" at bounding box center [818, 265] width 38 height 20
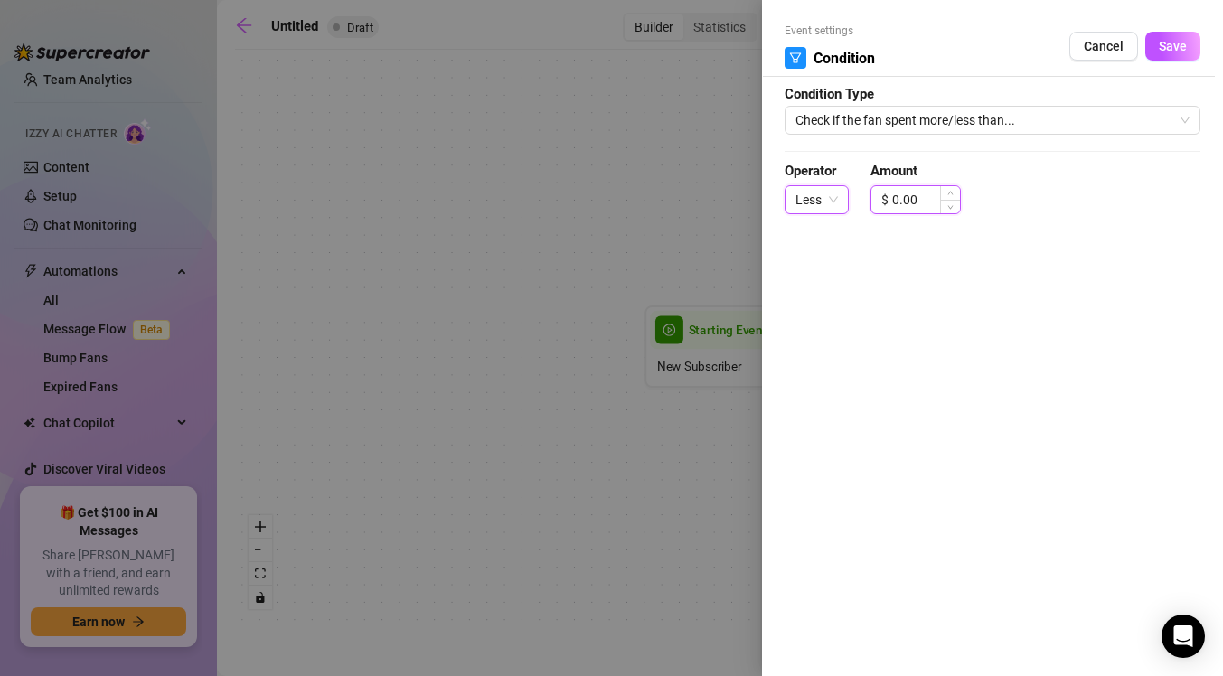
click at [895, 202] on input "0.00" at bounding box center [926, 199] width 68 height 27
click at [949, 195] on icon "up" at bounding box center [950, 195] width 6 height 6
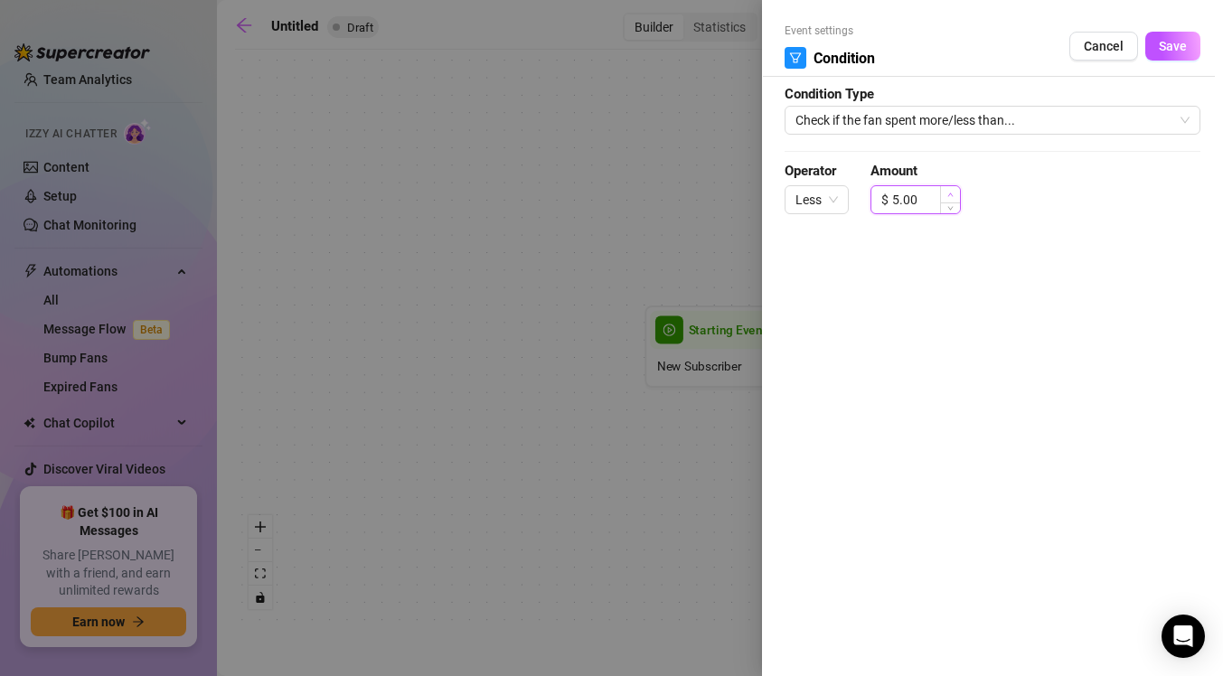
click at [949, 195] on icon "up" at bounding box center [950, 195] width 6 height 6
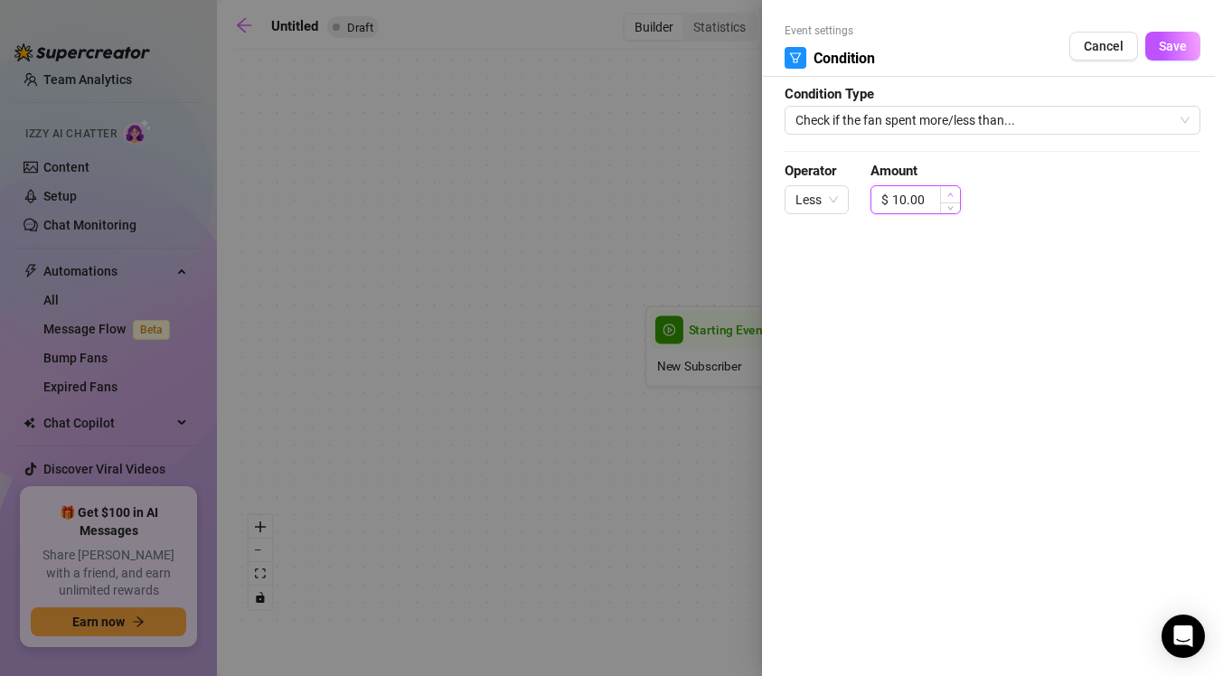
click at [949, 195] on icon "up" at bounding box center [950, 195] width 6 height 6
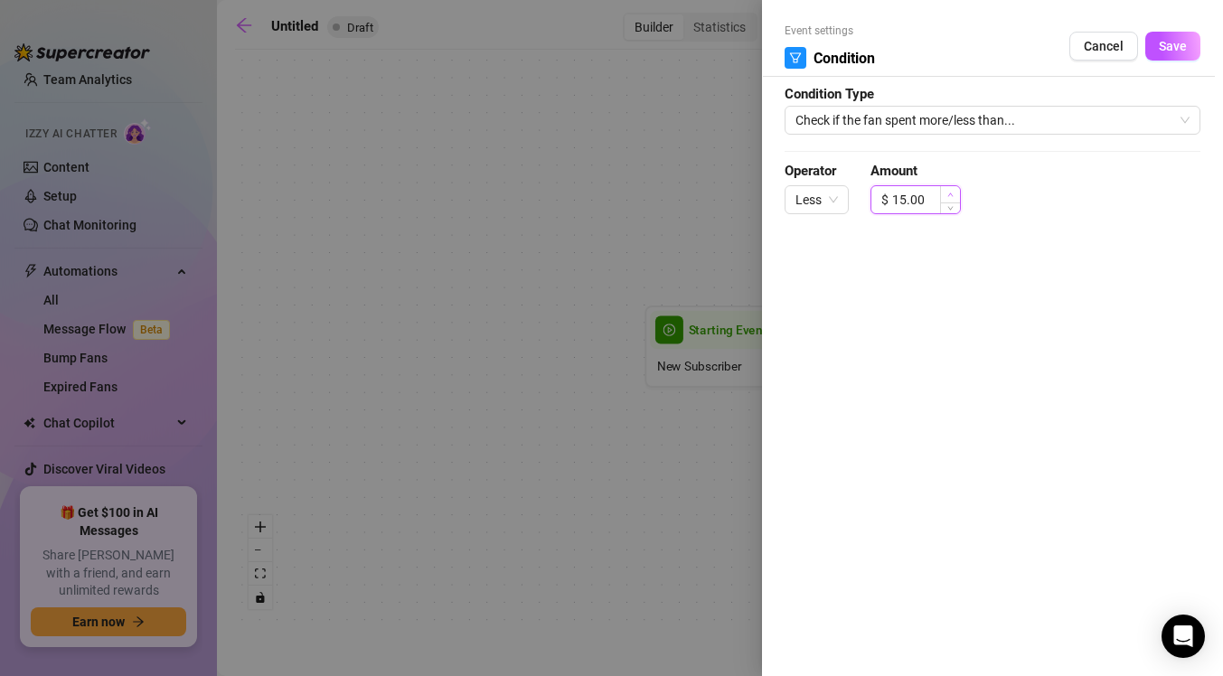
click at [949, 195] on icon "up" at bounding box center [950, 195] width 6 height 6
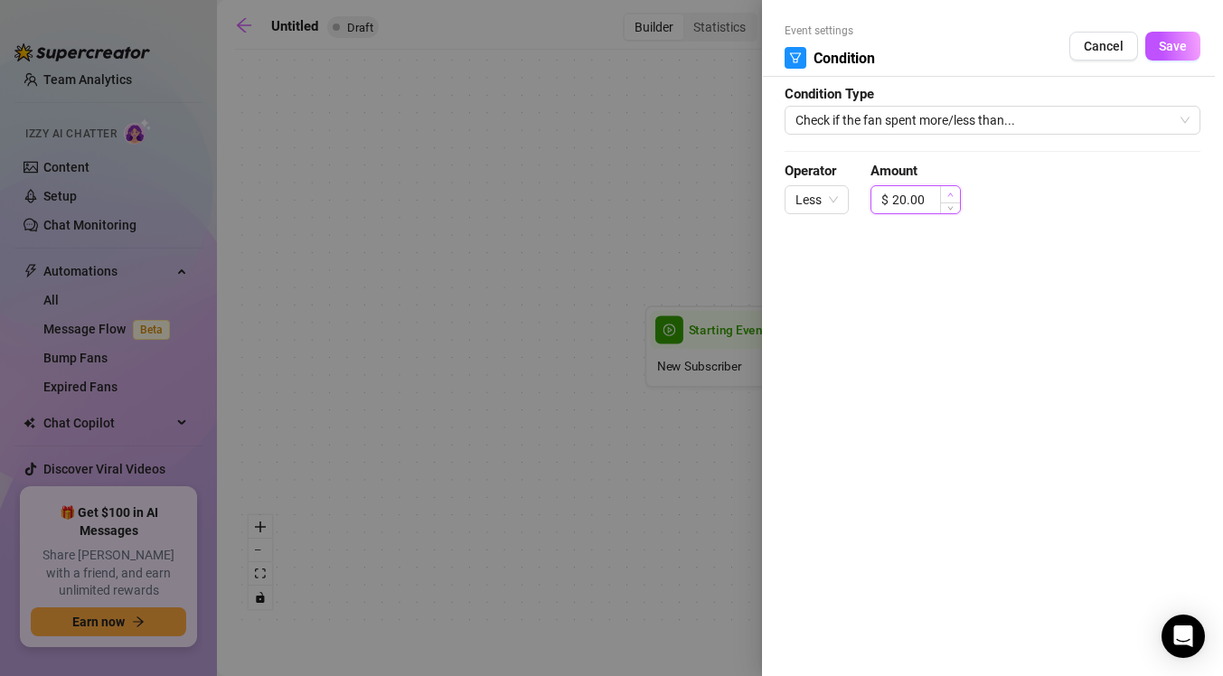
click at [949, 195] on icon "up" at bounding box center [950, 195] width 6 height 6
click at [950, 210] on span "Decrease Value" at bounding box center [950, 205] width 20 height 16
type input "20.00"
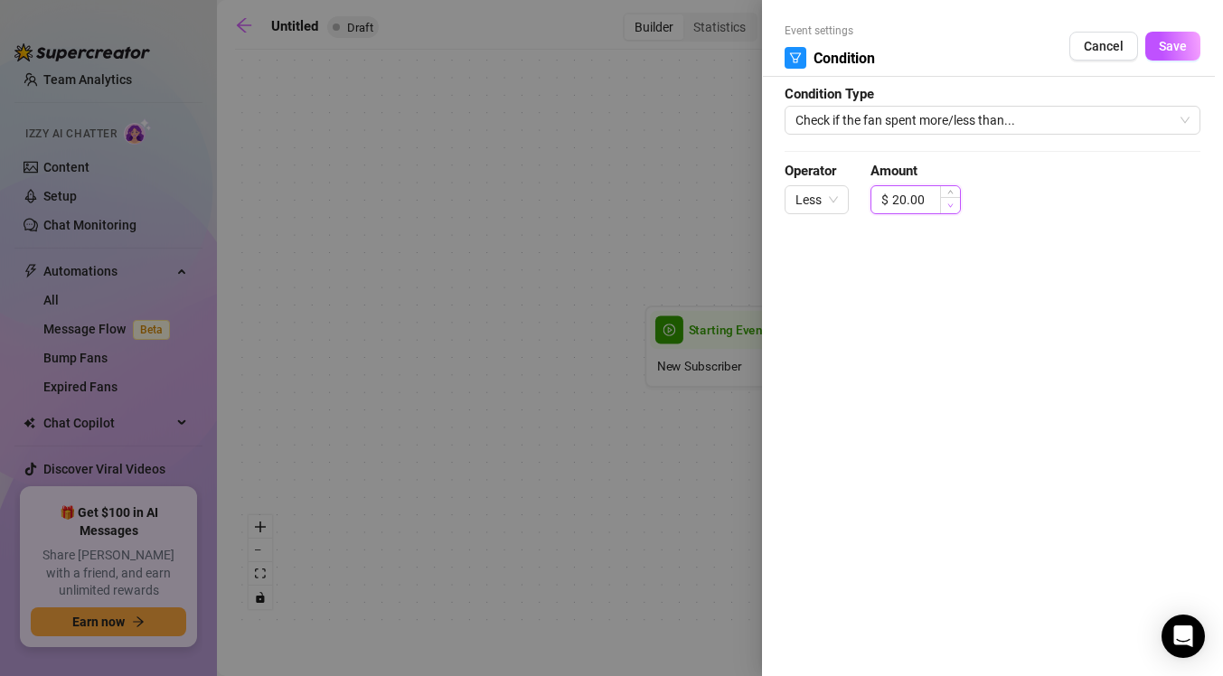
click at [950, 210] on span "Decrease Value" at bounding box center [950, 205] width 20 height 16
click at [1163, 57] on button "Save" at bounding box center [1172, 46] width 55 height 29
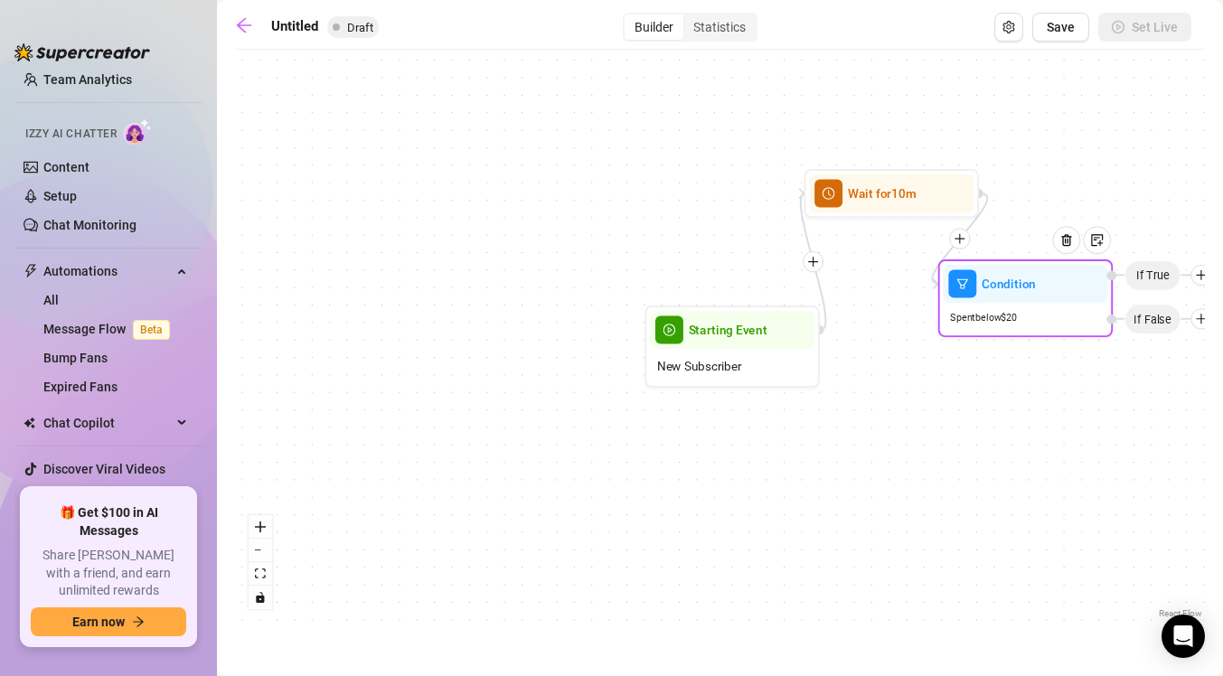
drag, startPoint x: 1149, startPoint y: 223, endPoint x: 994, endPoint y: 313, distance: 178.6
click at [994, 314] on span "Spent below $ 20" at bounding box center [983, 317] width 67 height 15
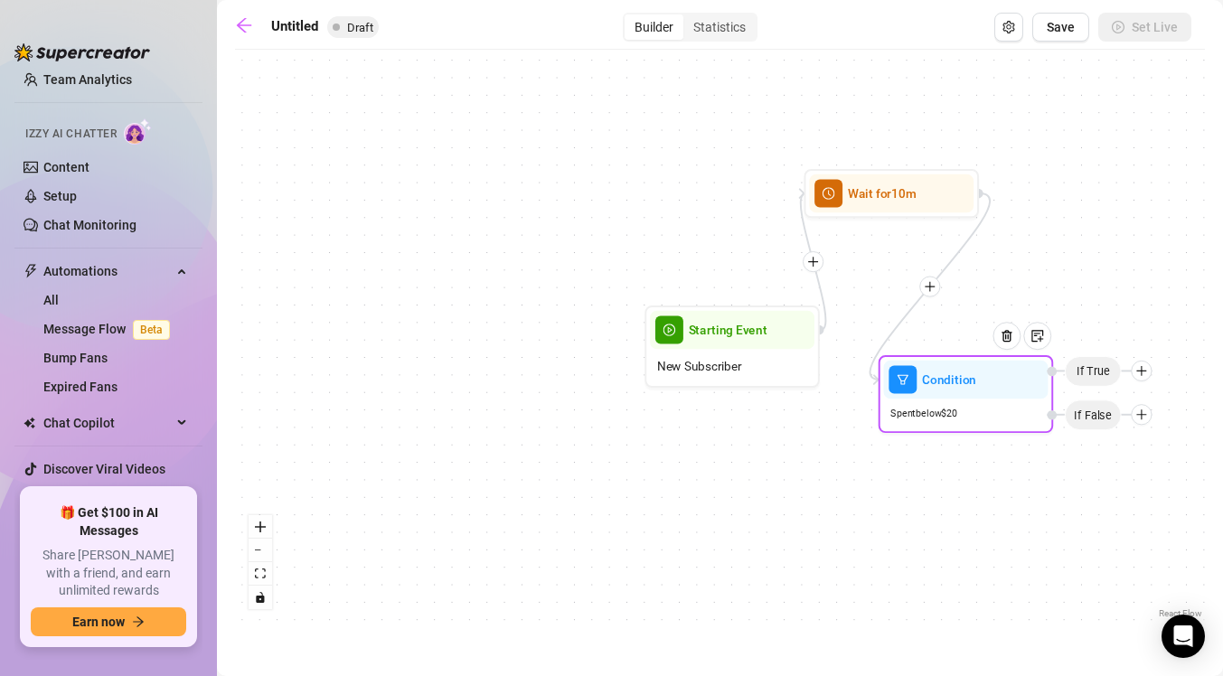
drag, startPoint x: 1068, startPoint y: 300, endPoint x: 999, endPoint y: 399, distance: 120.8
click at [999, 399] on div "Condition" at bounding box center [966, 380] width 164 height 39
click at [1084, 384] on span "If True" at bounding box center [1083, 375] width 57 height 31
click at [1129, 382] on div at bounding box center [1131, 375] width 21 height 21
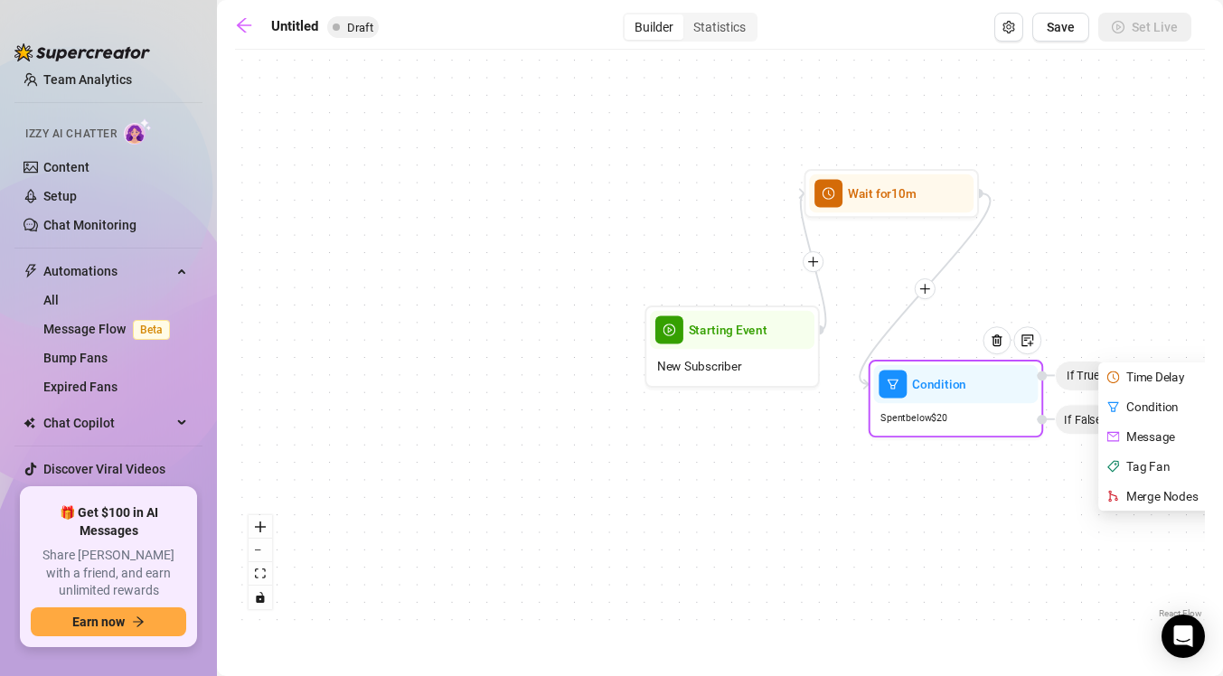
click at [1157, 437] on div "Message" at bounding box center [1165, 437] width 127 height 30
type textarea "Write your message here"
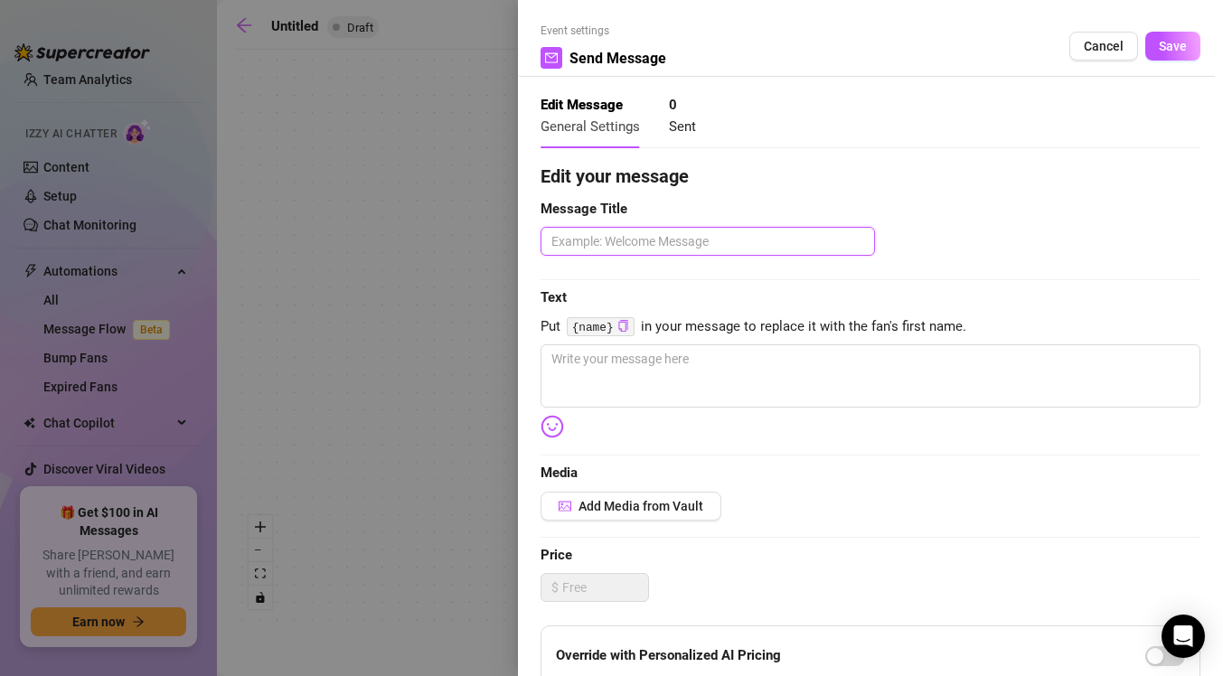
click at [782, 246] on textarea at bounding box center [707, 241] width 334 height 29
click at [1103, 50] on span "Cancel" at bounding box center [1104, 46] width 40 height 14
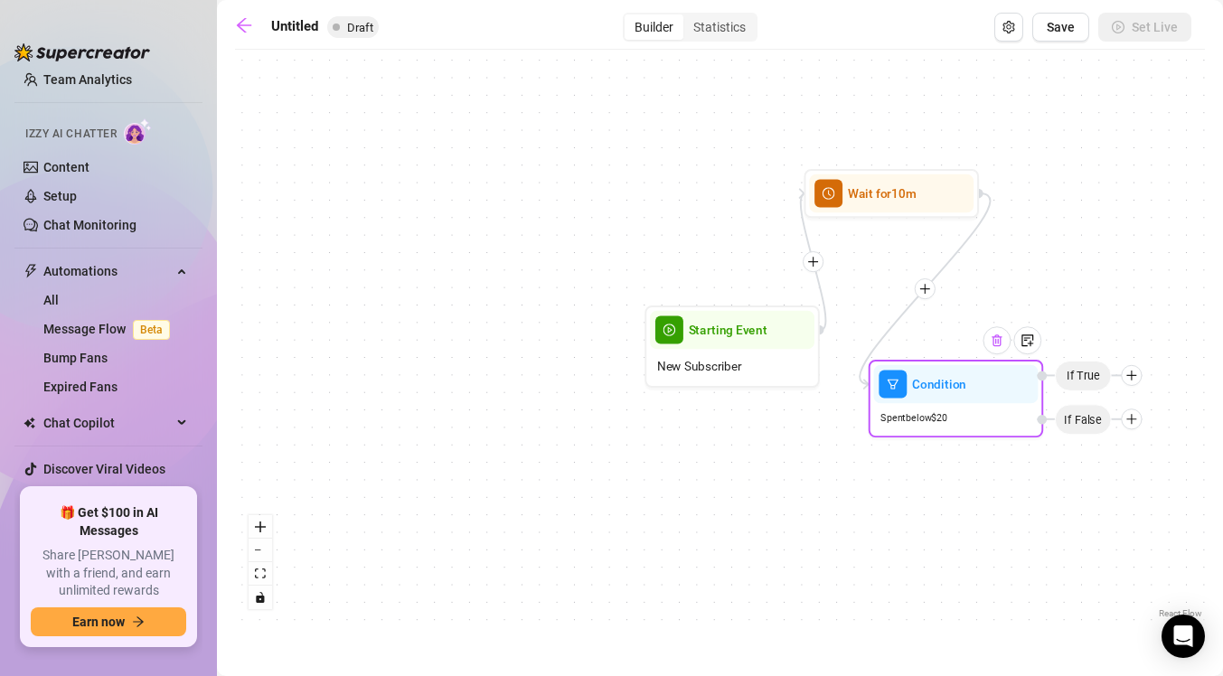
click at [994, 351] on div at bounding box center [996, 340] width 28 height 28
click at [1003, 343] on img at bounding box center [997, 340] width 14 height 14
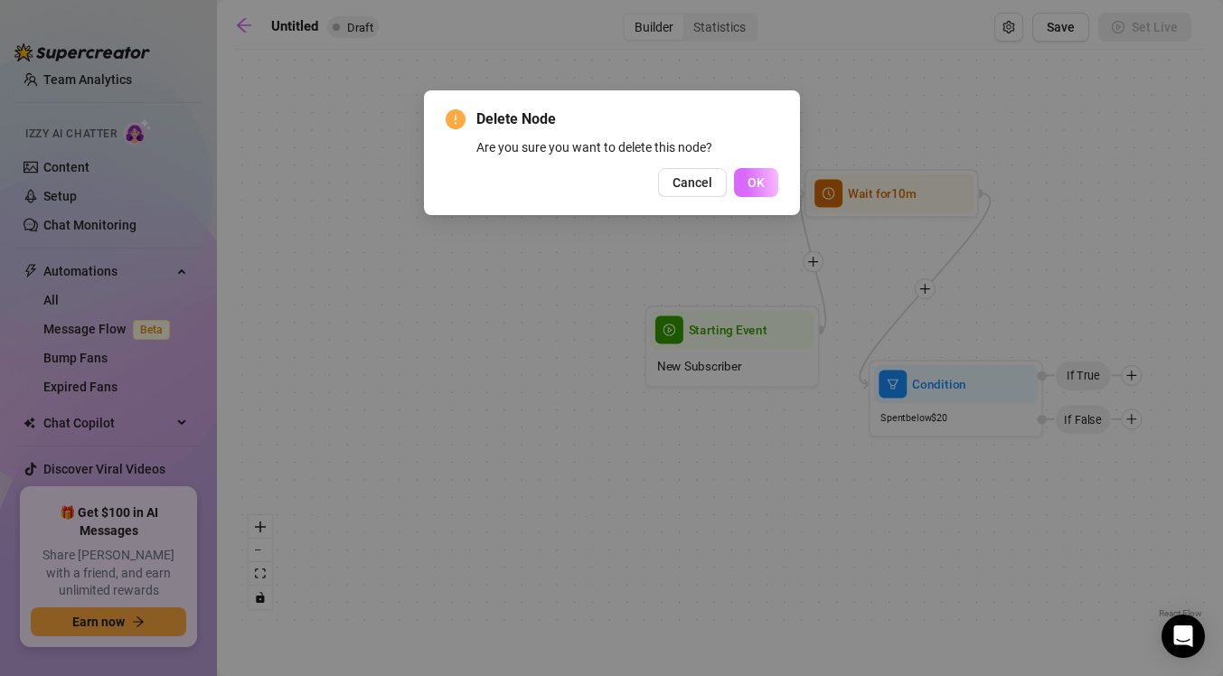
click at [759, 180] on span "OK" at bounding box center [755, 182] width 17 height 14
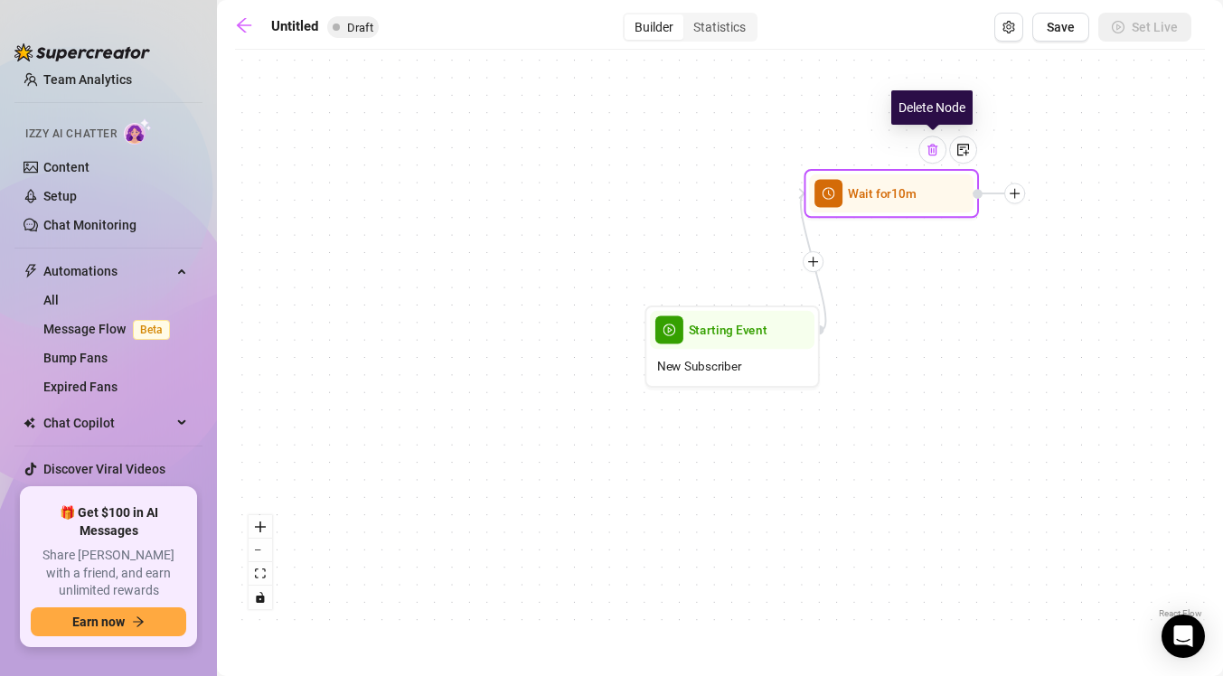
click at [940, 155] on div at bounding box center [932, 150] width 28 height 28
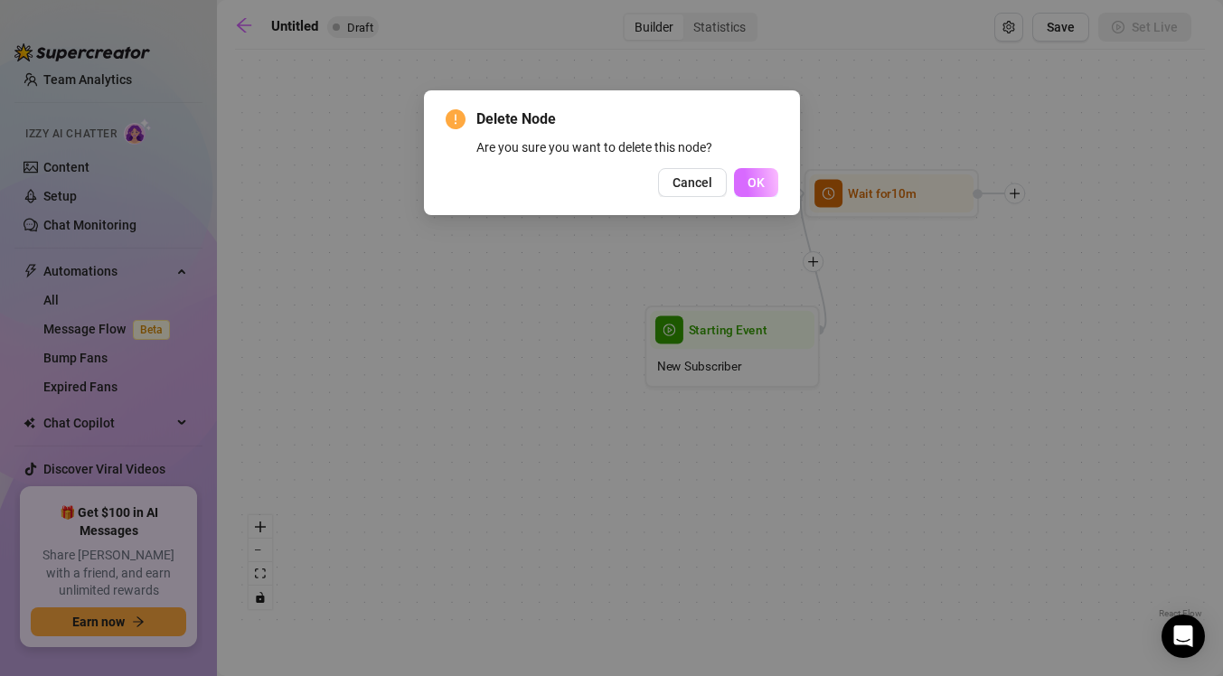
click at [762, 185] on span "OK" at bounding box center [755, 182] width 17 height 14
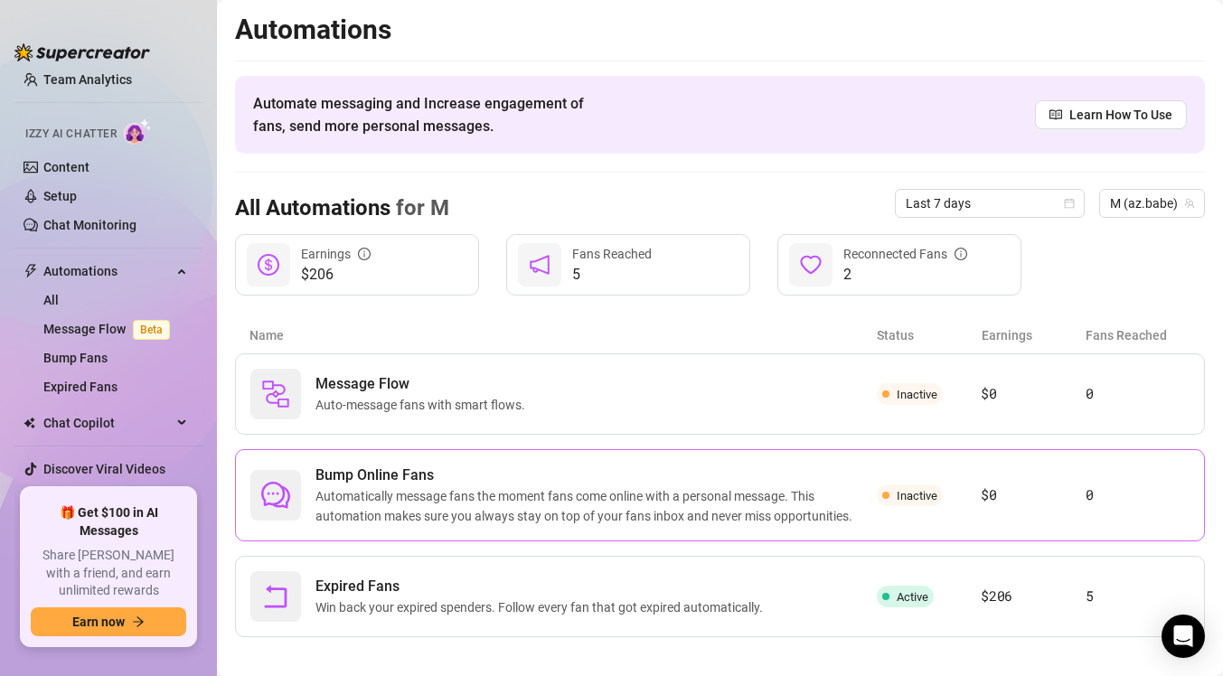
scroll to position [15, 0]
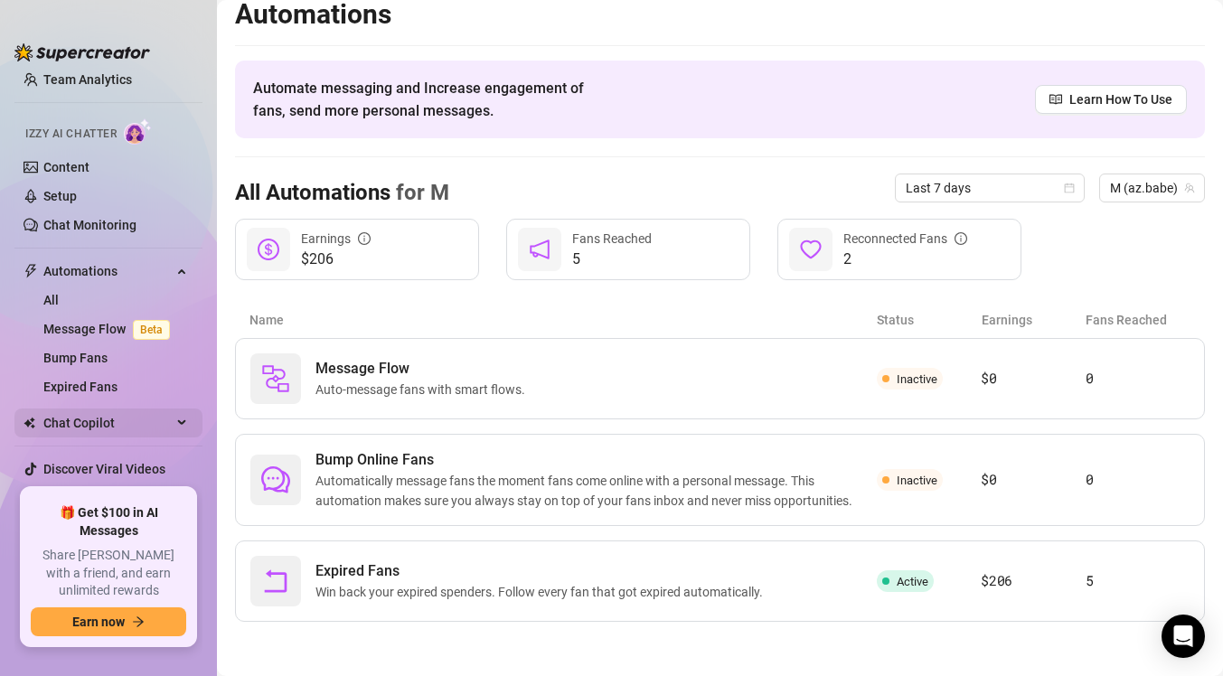
click at [127, 418] on span "Chat Copilot" at bounding box center [107, 422] width 128 height 29
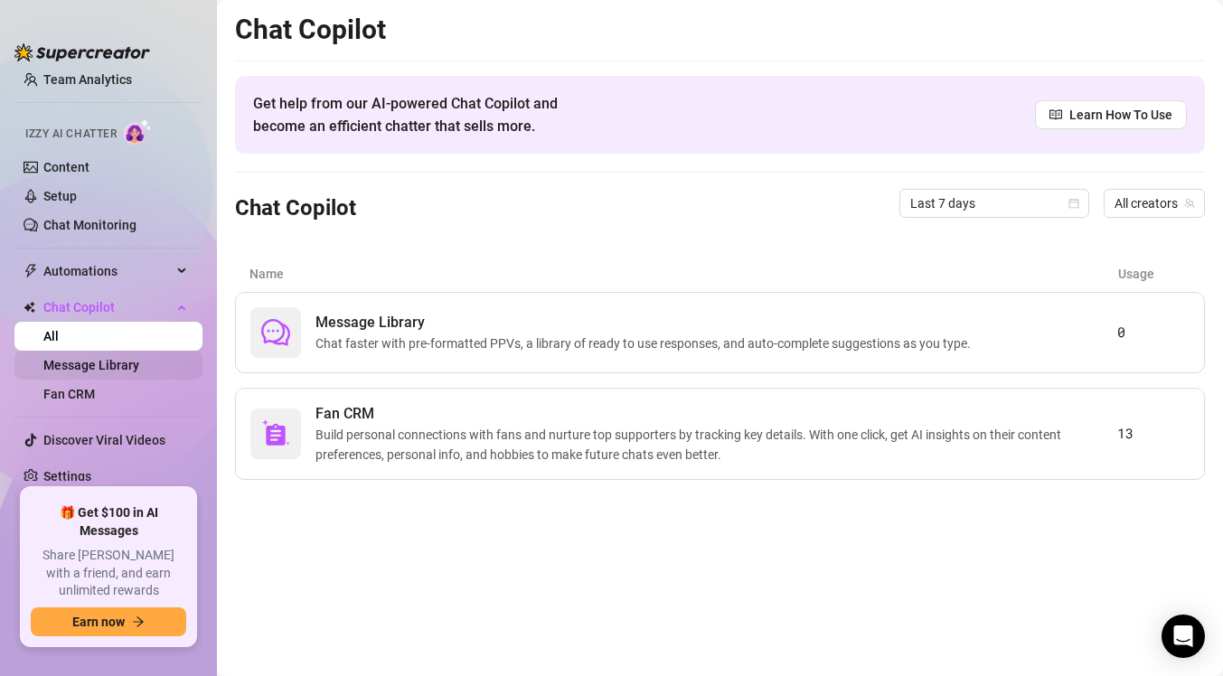
click at [139, 370] on link "Message Library" at bounding box center [91, 365] width 96 height 14
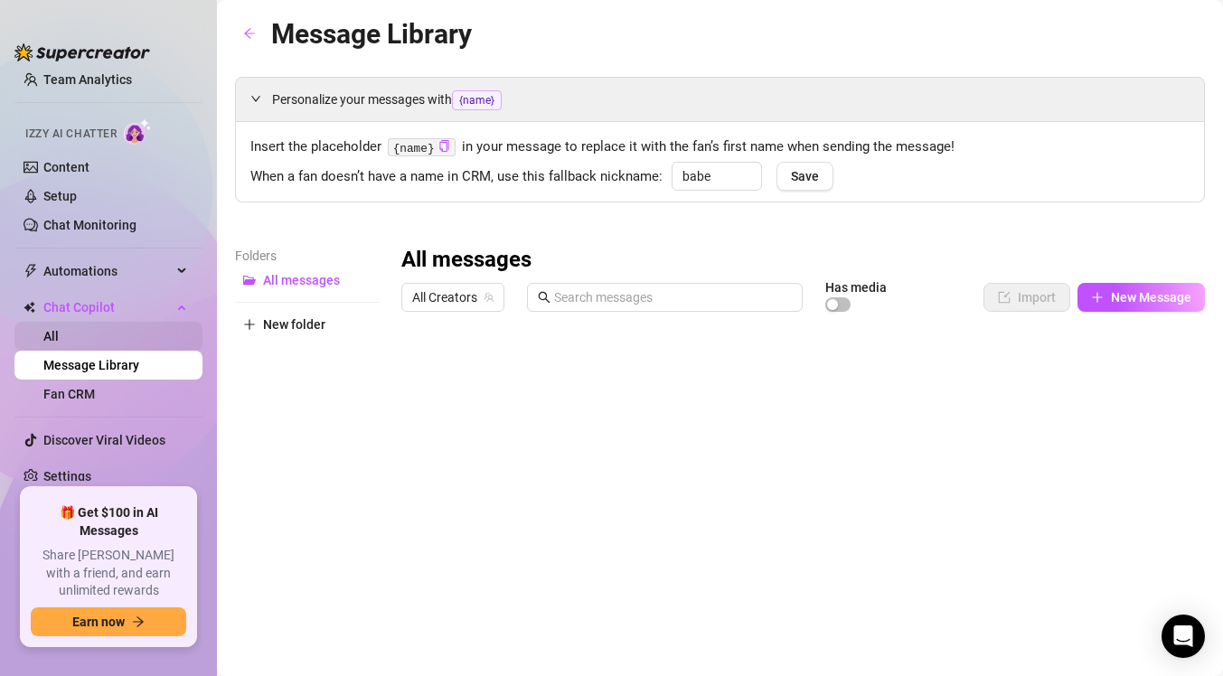
click at [59, 334] on link "All" at bounding box center [50, 336] width 15 height 14
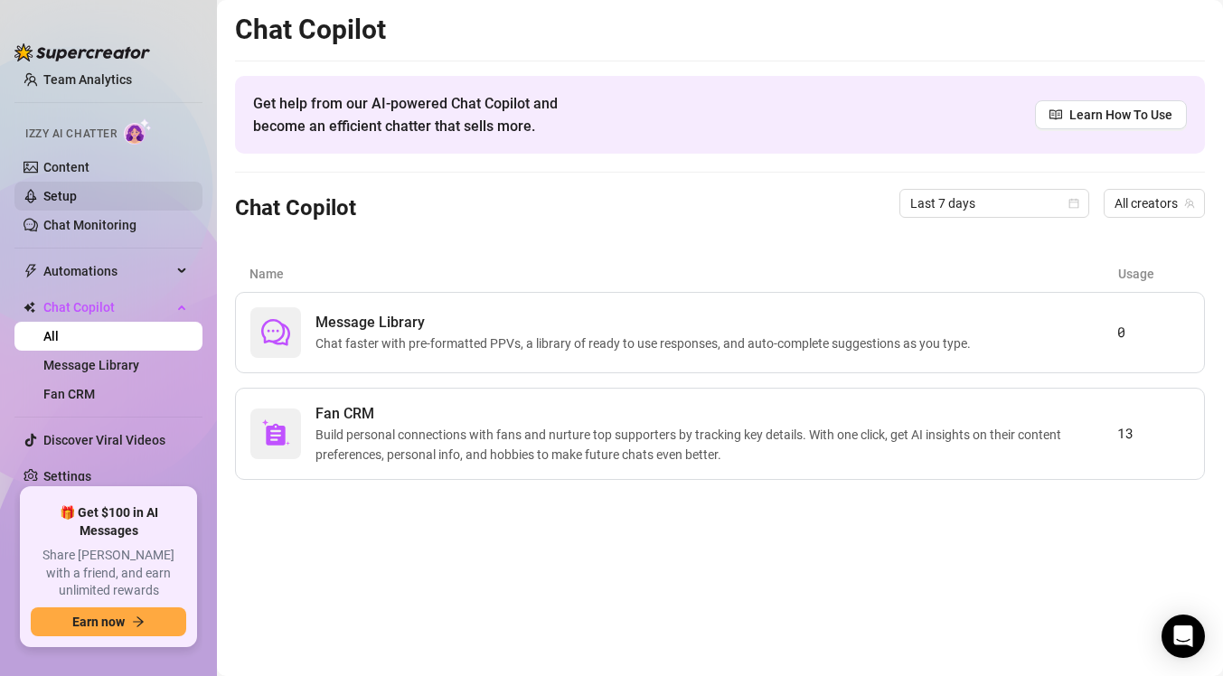
click at [77, 203] on link "Setup" at bounding box center [59, 196] width 33 height 14
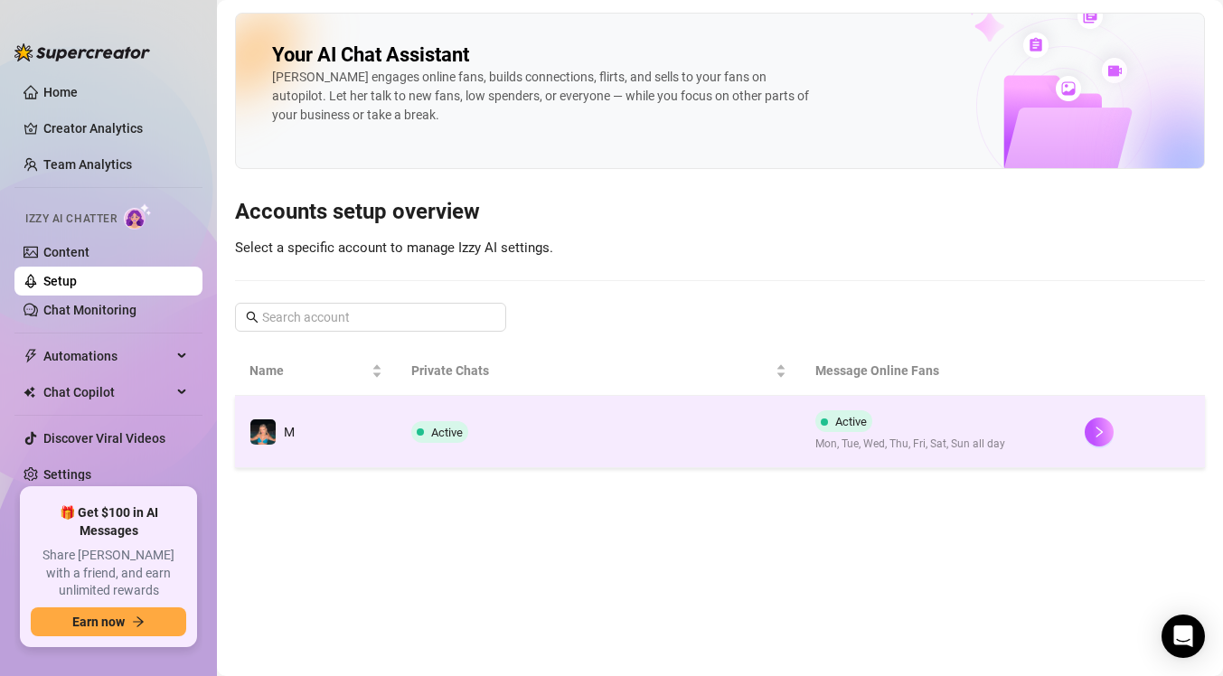
click at [570, 439] on td "Active" at bounding box center [599, 432] width 404 height 72
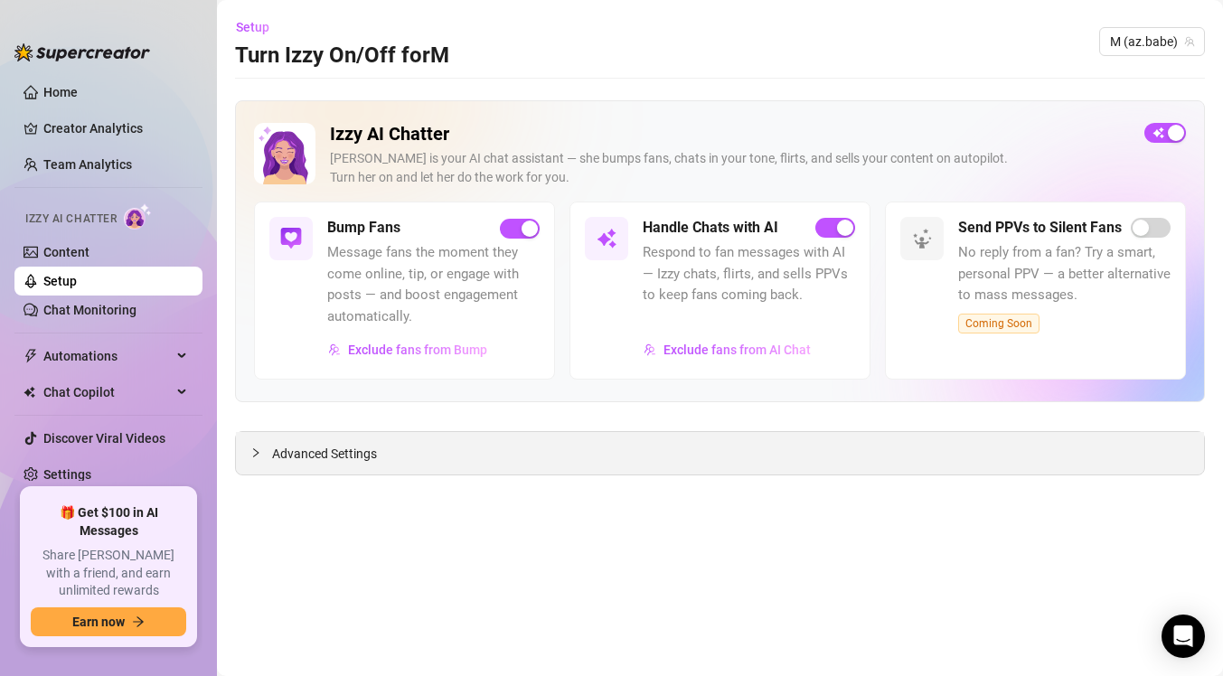
click at [296, 448] on span "Advanced Settings" at bounding box center [324, 454] width 105 height 20
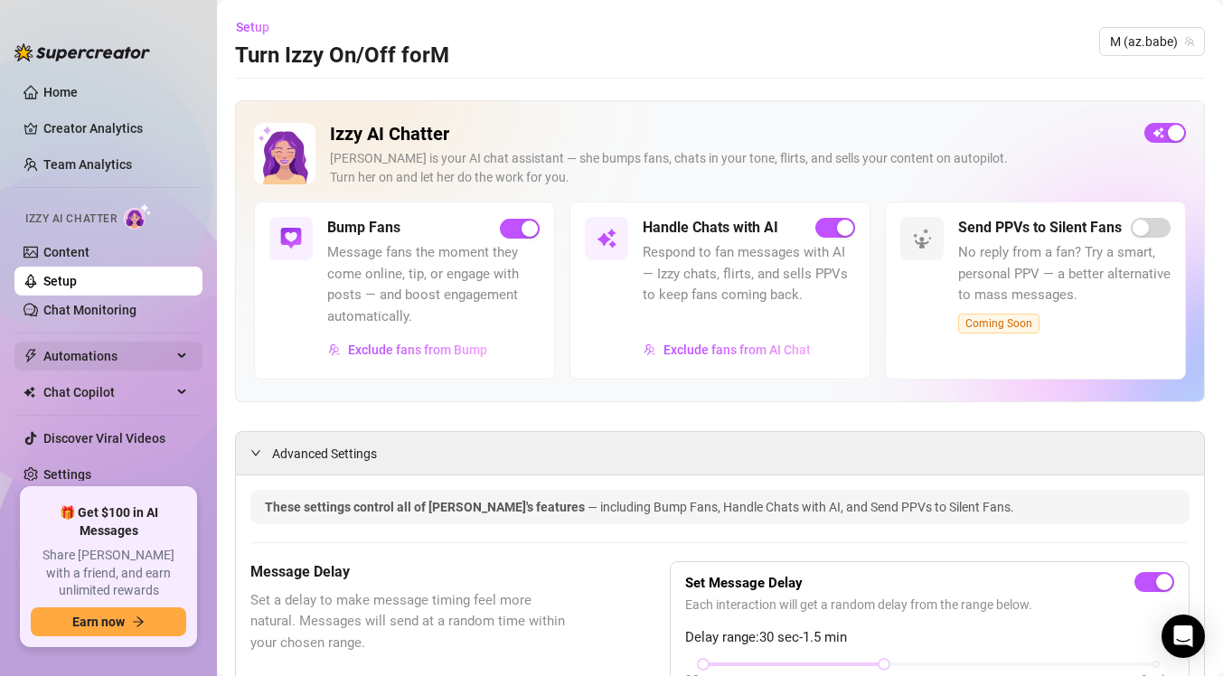
click at [187, 352] on div "Automations" at bounding box center [108, 356] width 188 height 29
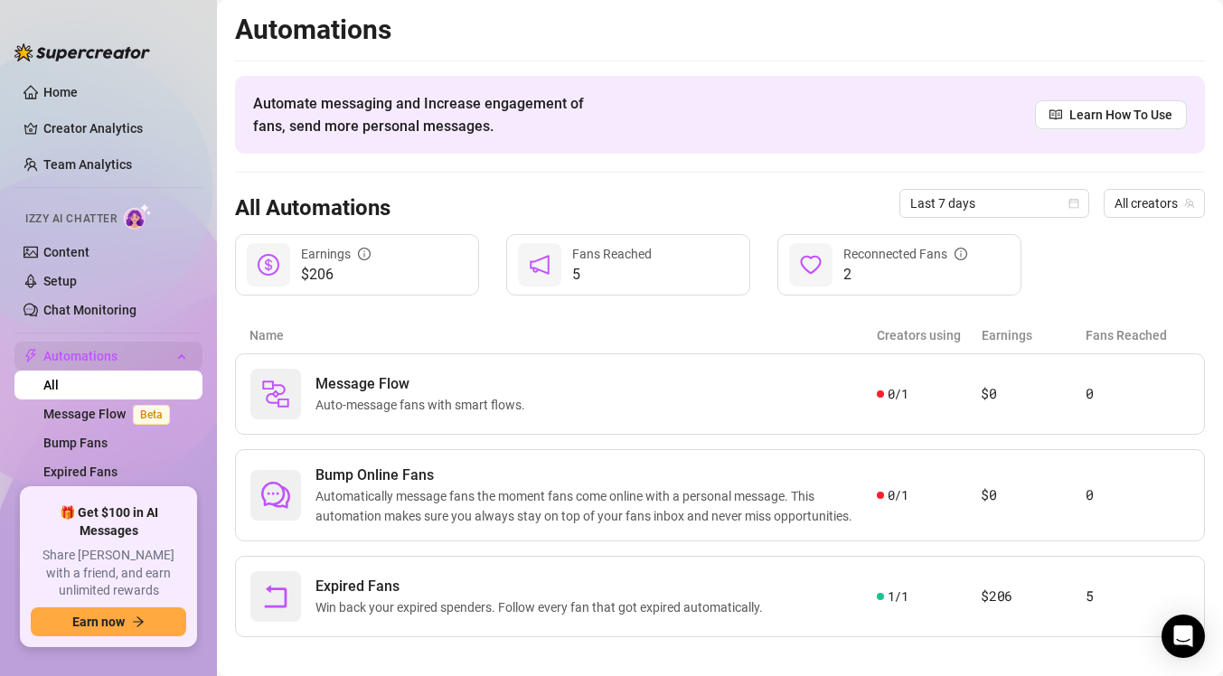
click at [189, 355] on div "Automations" at bounding box center [108, 356] width 188 height 29
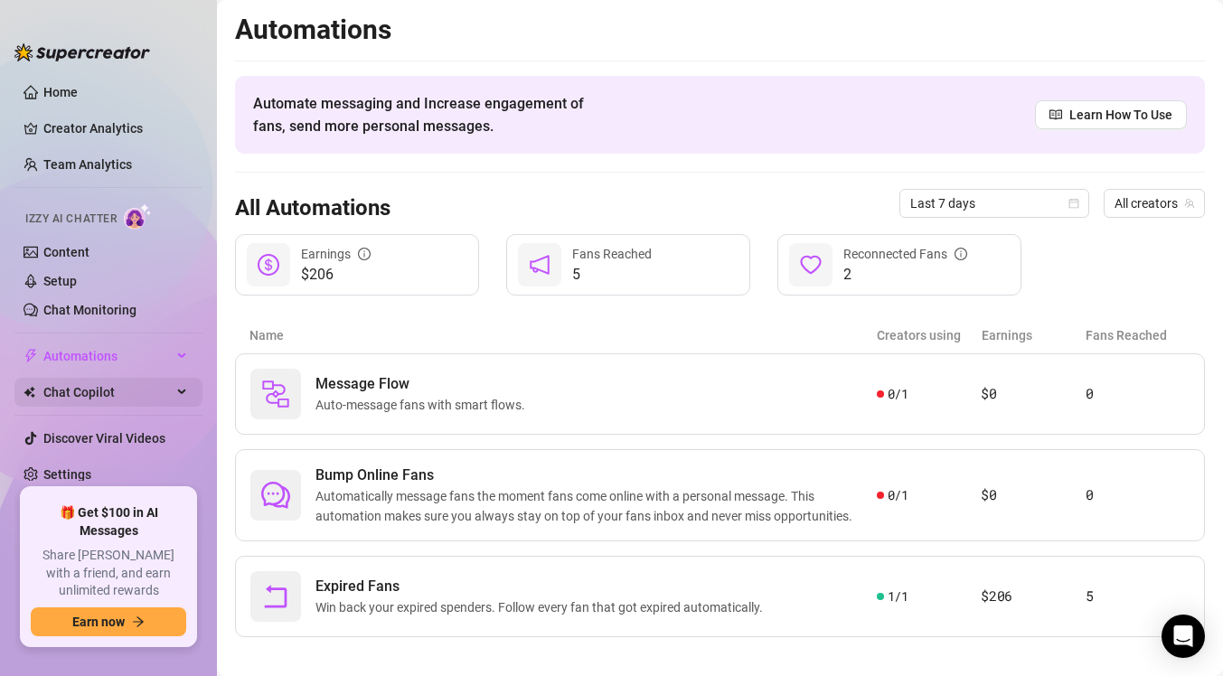
click at [180, 392] on icon at bounding box center [183, 392] width 9 height 0
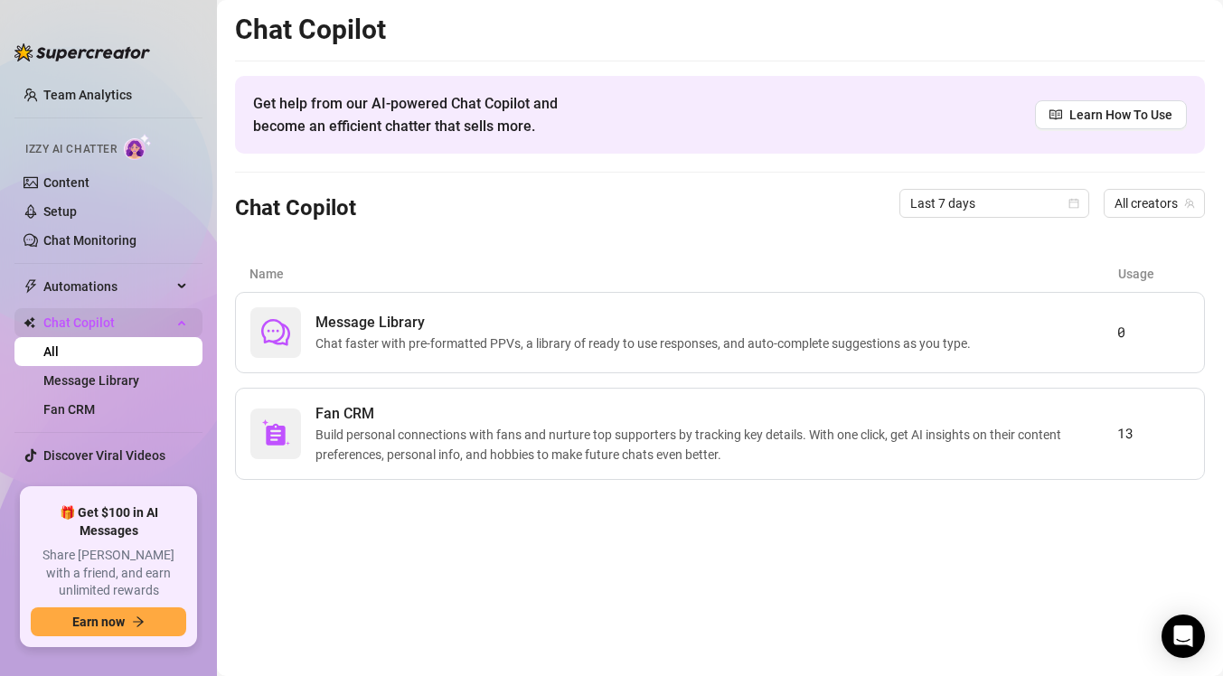
scroll to position [85, 0]
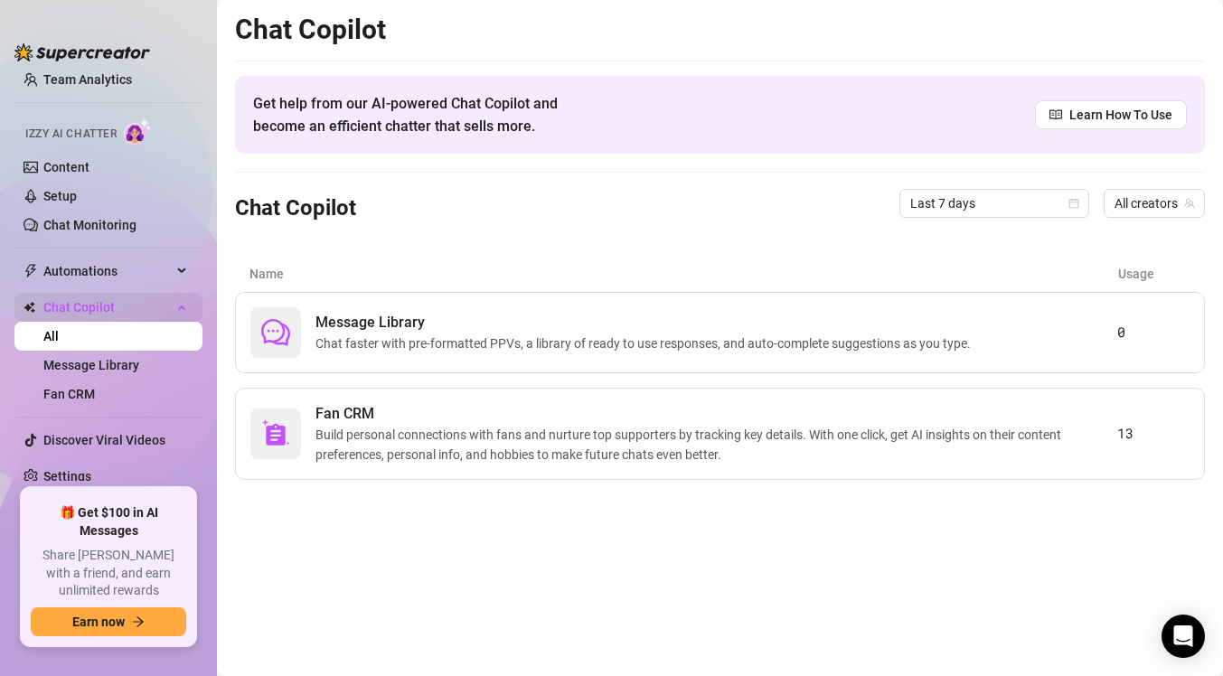
click at [182, 305] on div "Chat Copilot" at bounding box center [108, 307] width 188 height 29
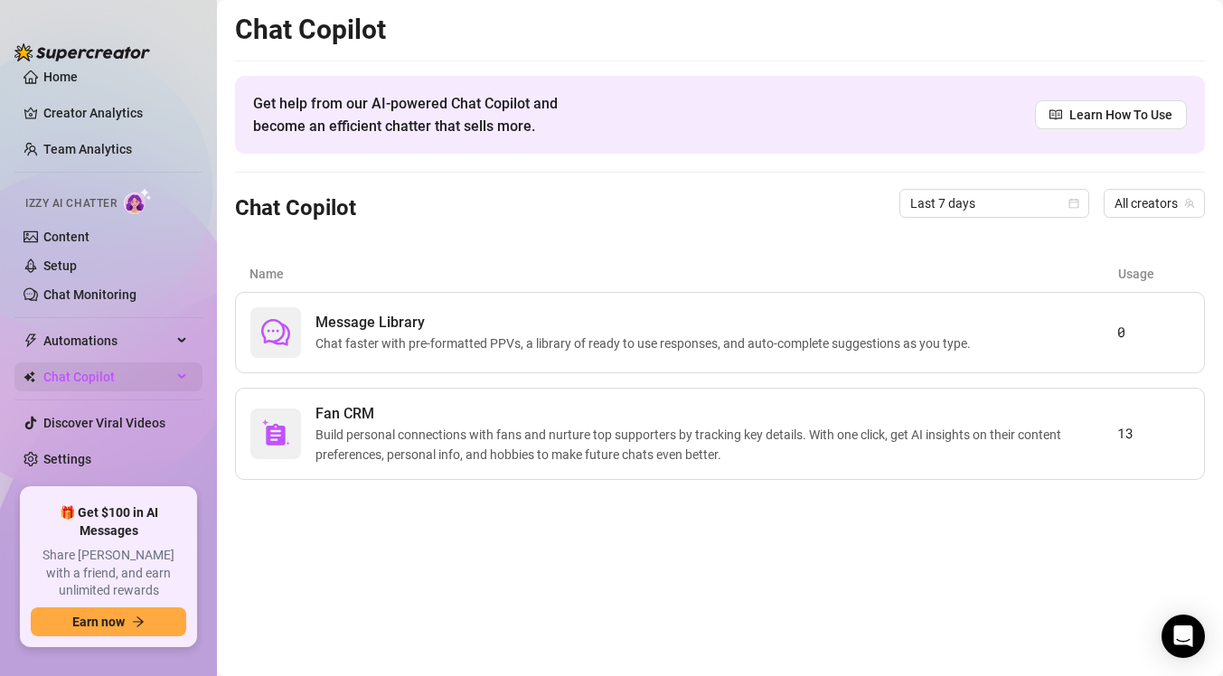
scroll to position [0, 0]
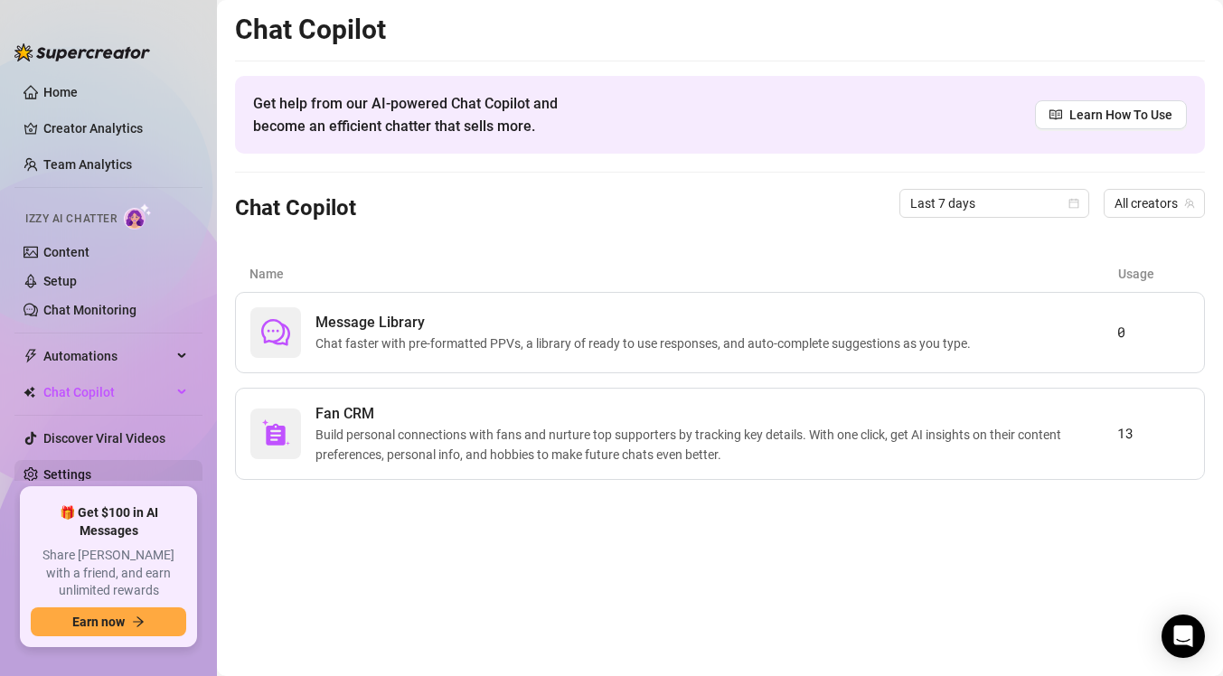
click at [91, 480] on link "Settings" at bounding box center [67, 474] width 48 height 14
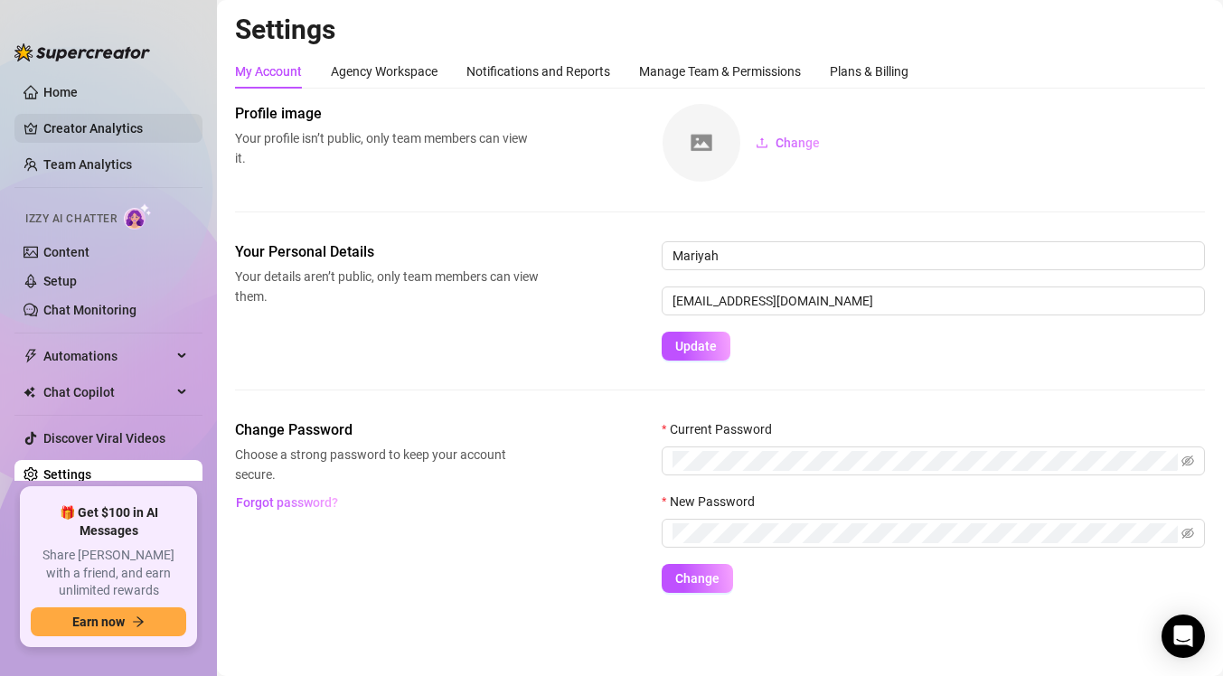
click at [181, 129] on link "Creator Analytics" at bounding box center [115, 128] width 145 height 29
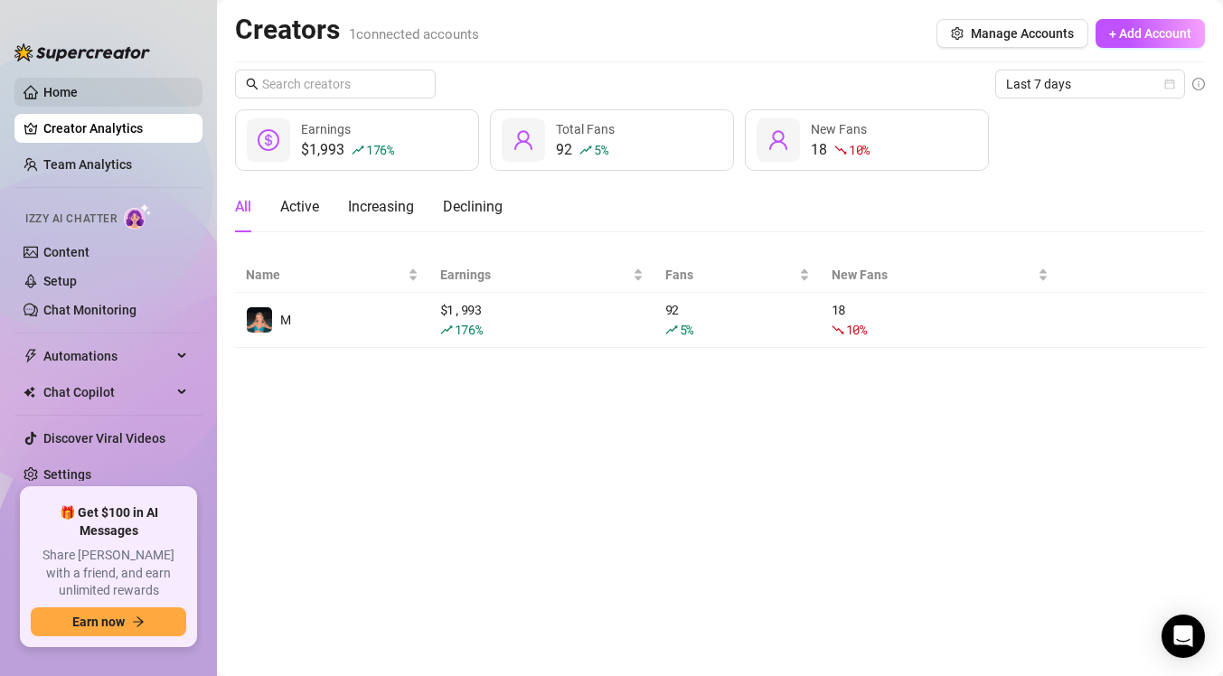
click at [78, 85] on link "Home" at bounding box center [60, 92] width 34 height 14
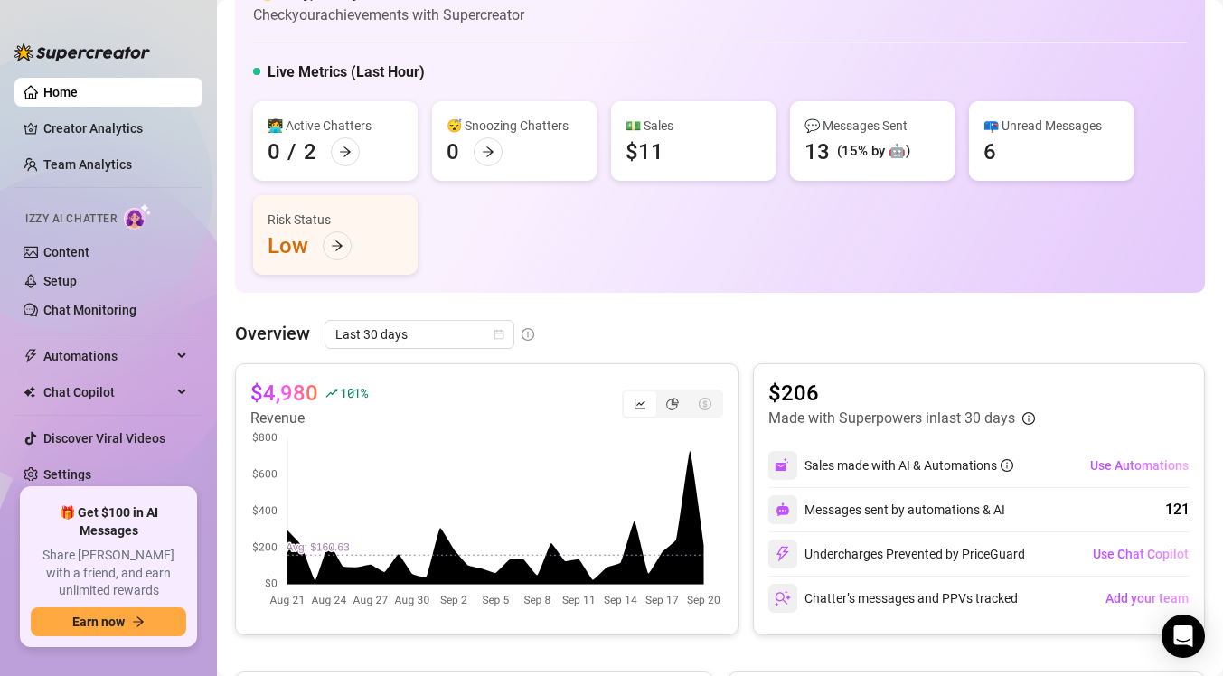
scroll to position [64, 0]
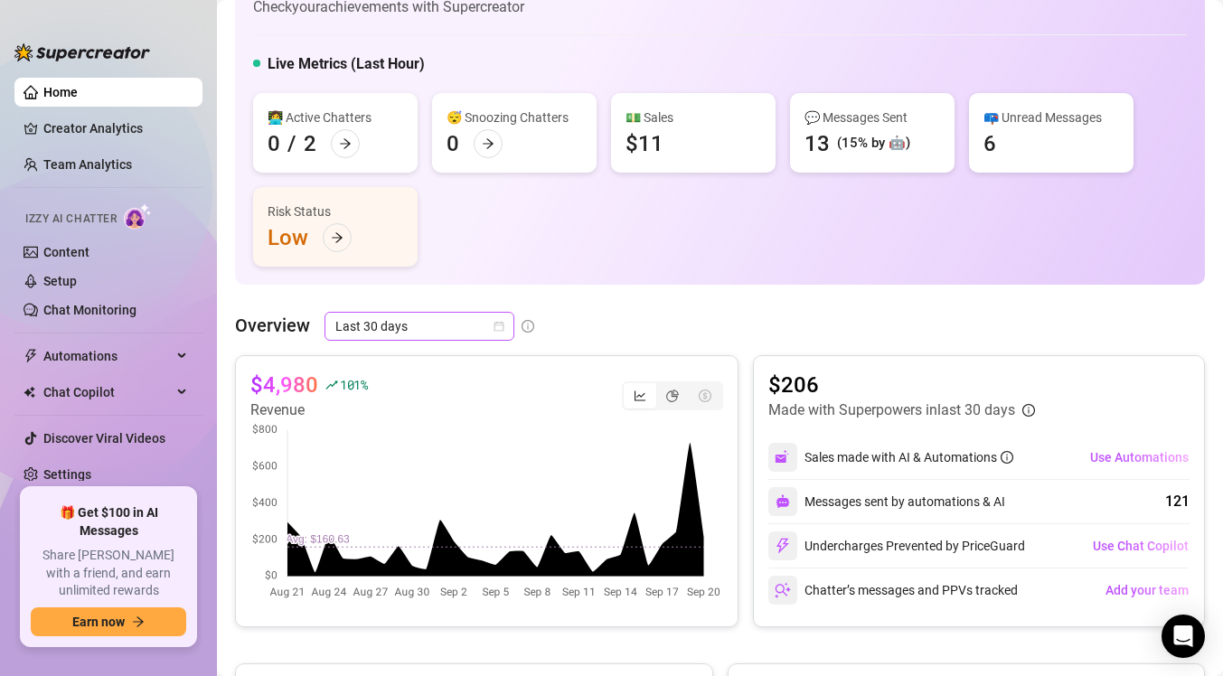
click at [499, 327] on icon "calendar" at bounding box center [498, 326] width 11 height 11
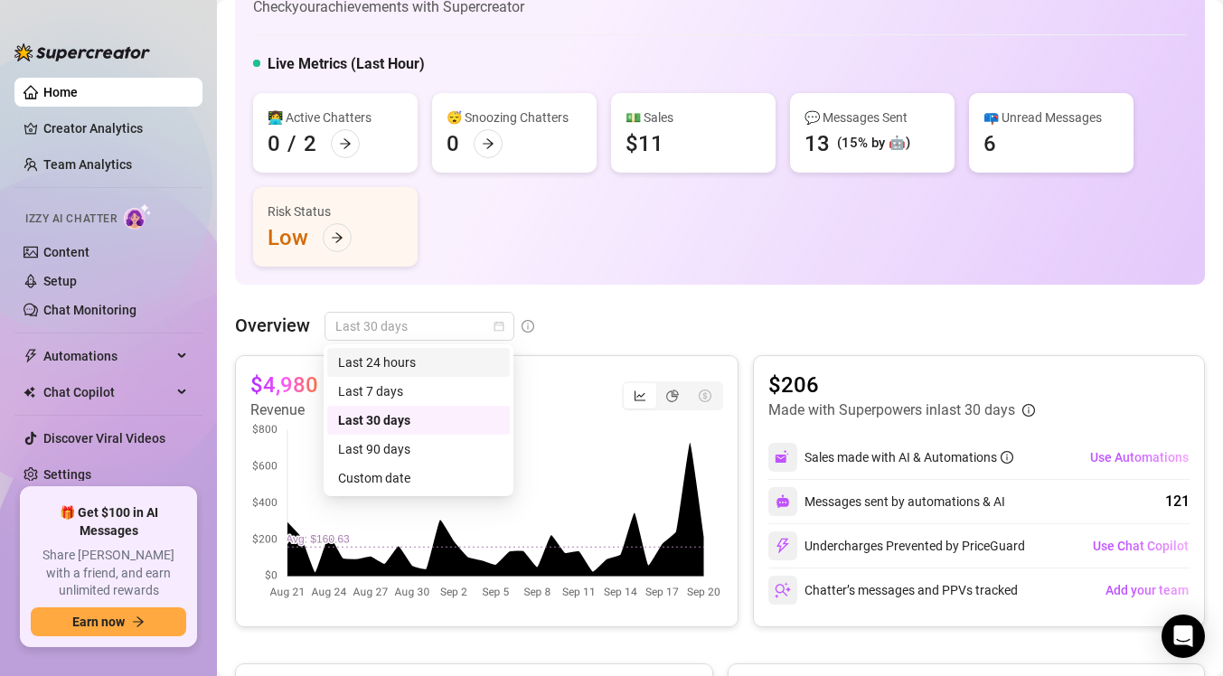
click at [466, 360] on div "Last 24 hours" at bounding box center [418, 362] width 161 height 20
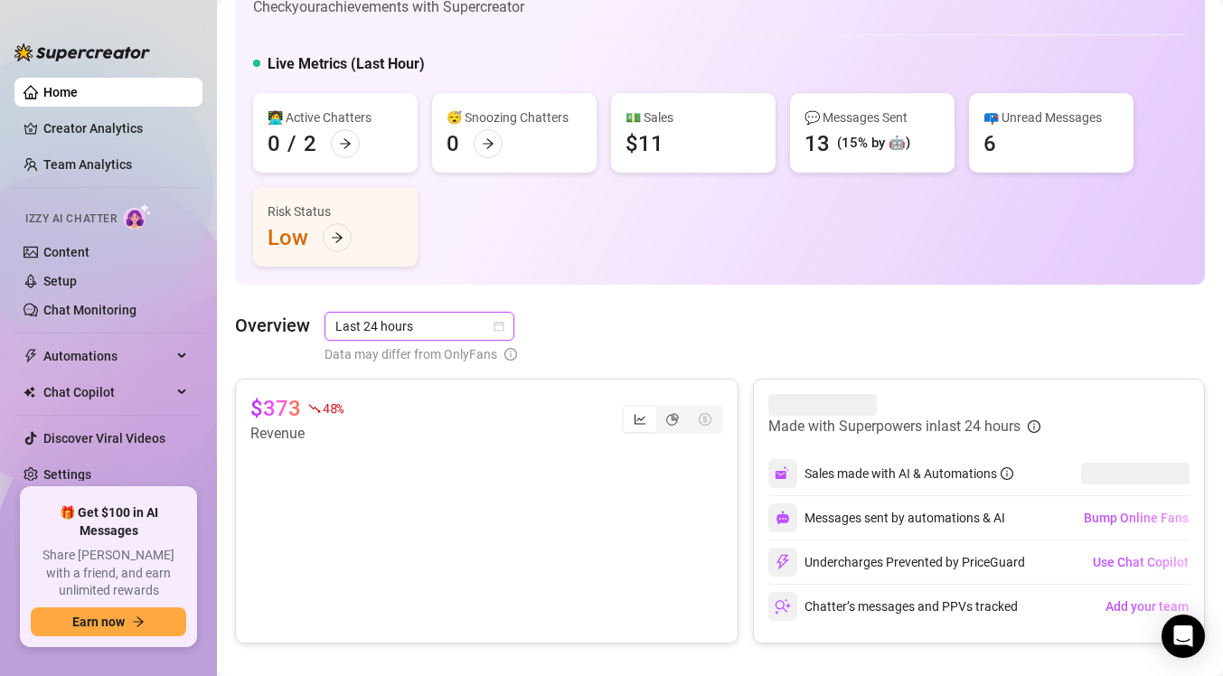
click at [471, 338] on span "Last 24 hours" at bounding box center [419, 326] width 168 height 27
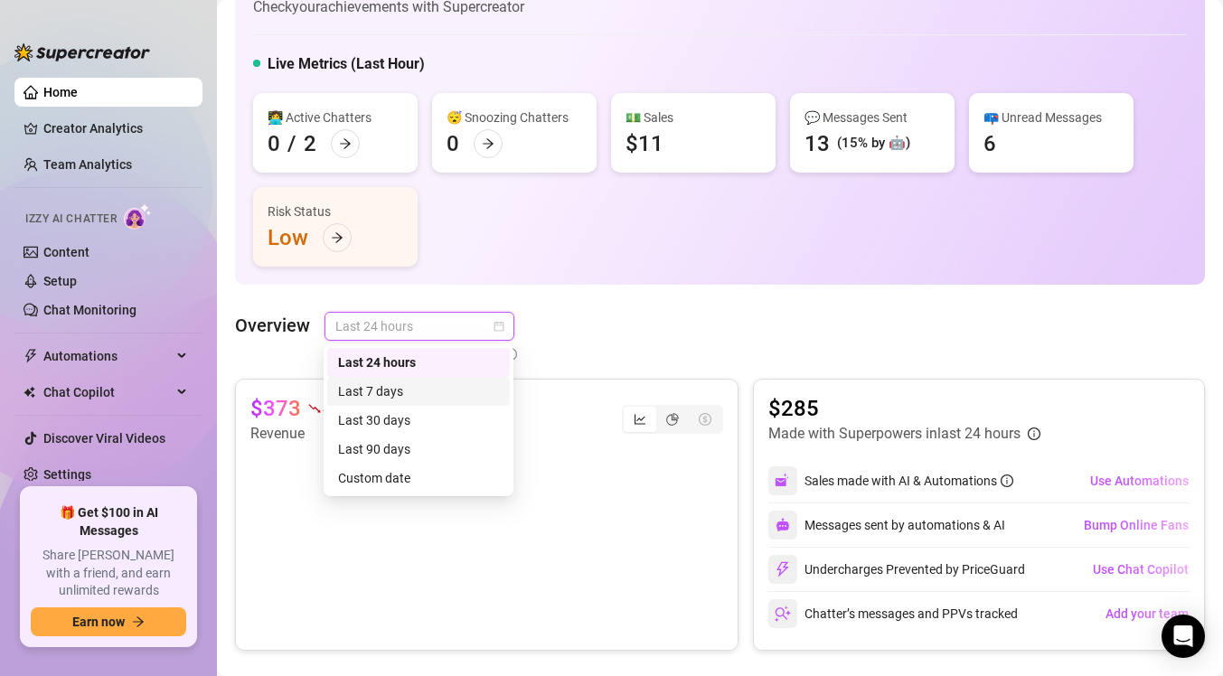
click at [447, 393] on div "Last 7 days" at bounding box center [418, 391] width 161 height 20
